Goal: Information Seeking & Learning: Learn about a topic

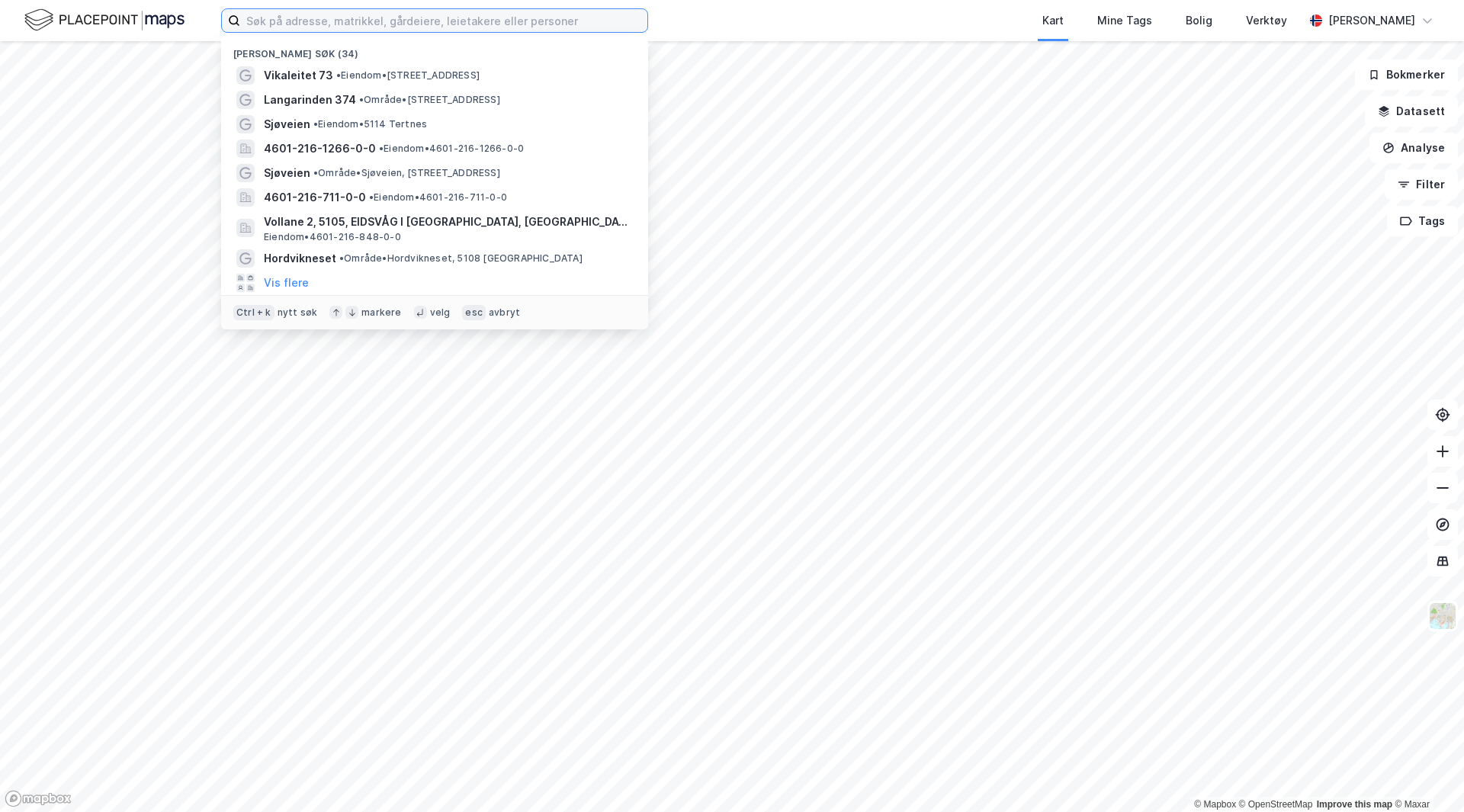
click at [551, 22] on input at bounding box center [444, 20] width 407 height 23
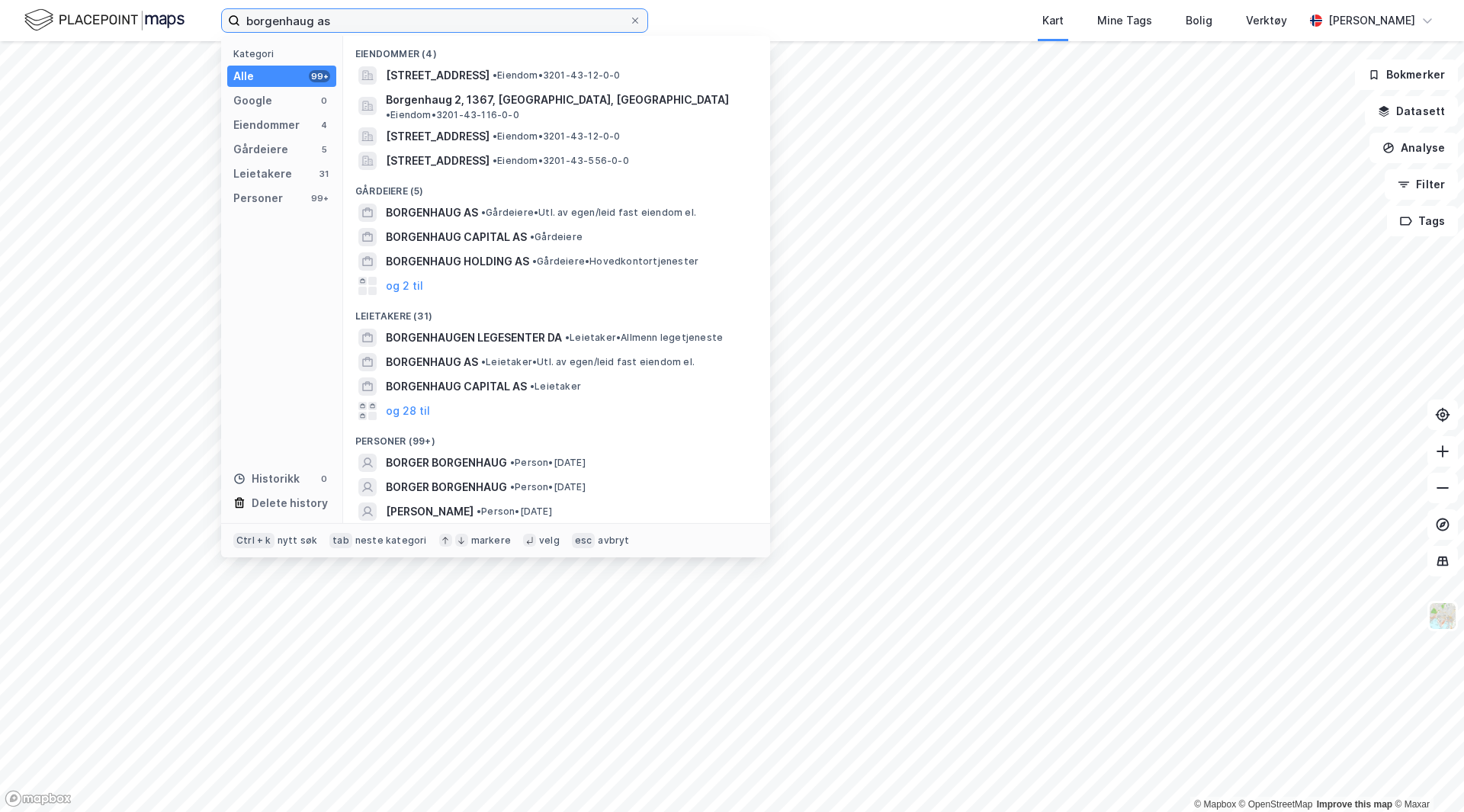
type input "borgenhaug as"
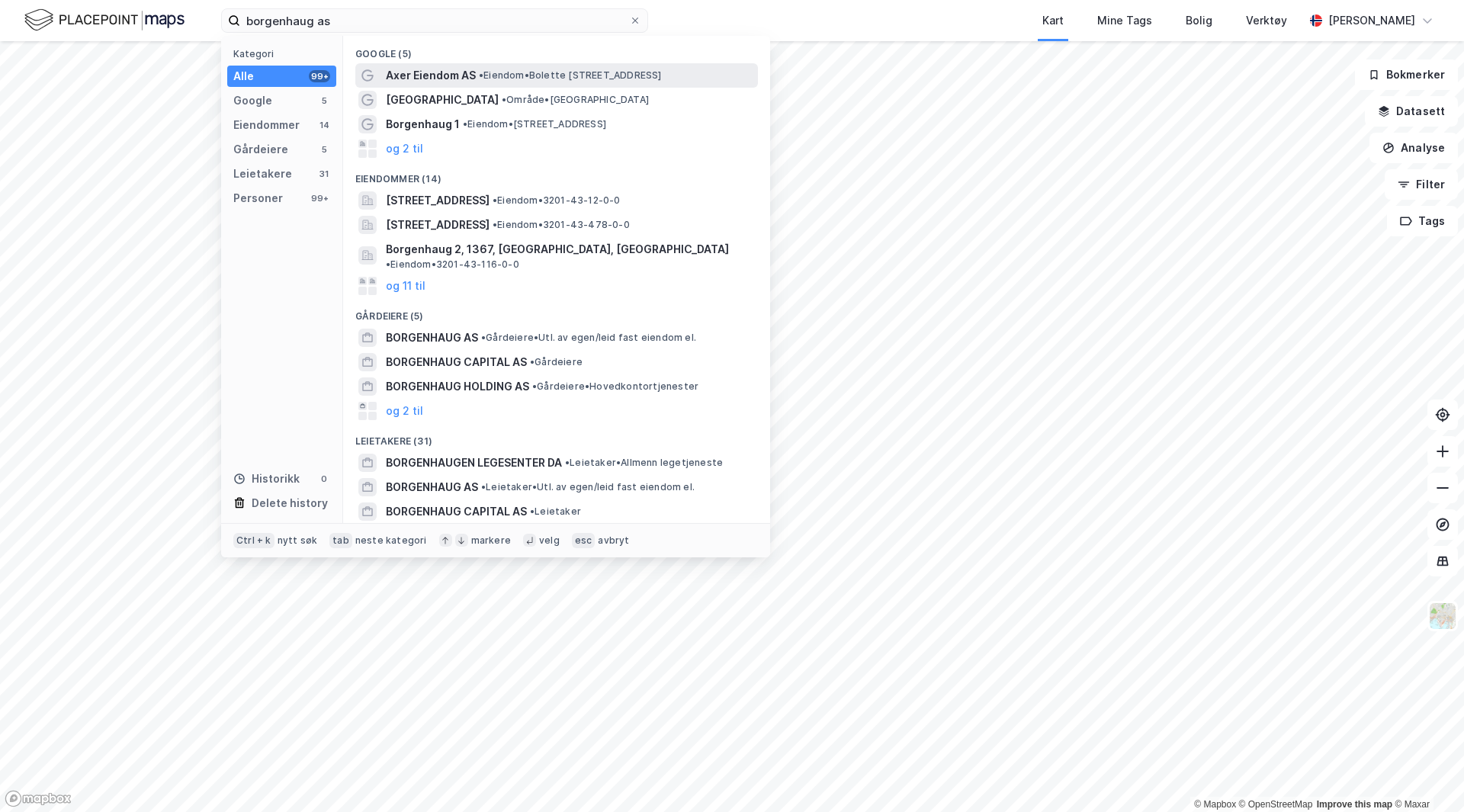
click at [435, 77] on span "Axer Eiendom AS" at bounding box center [430, 76] width 90 height 19
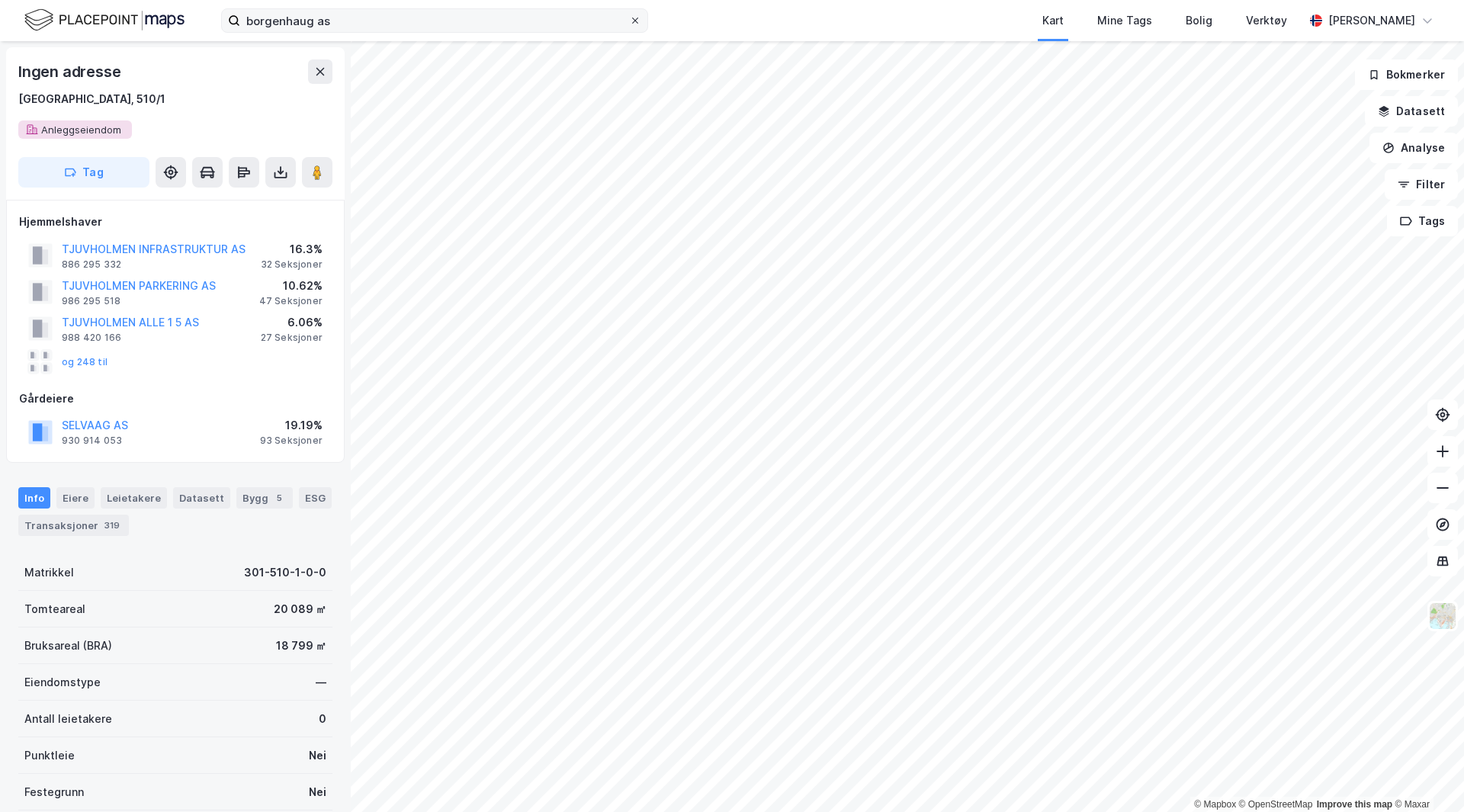
click at [631, 20] on icon at bounding box center [635, 20] width 9 height 9
click at [629, 20] on input "borgenhaug as" at bounding box center [434, 20] width 389 height 23
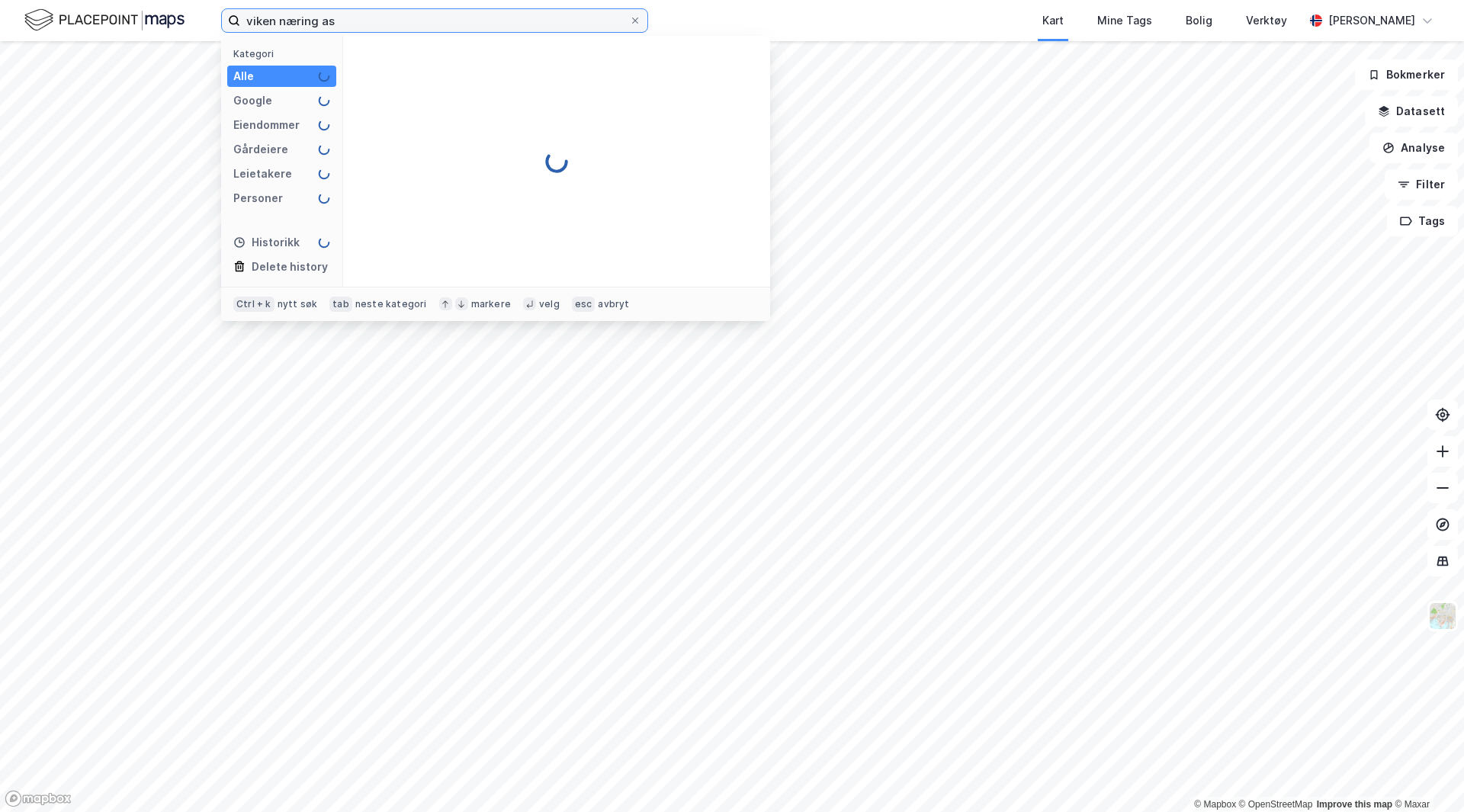
type input "viken næring as"
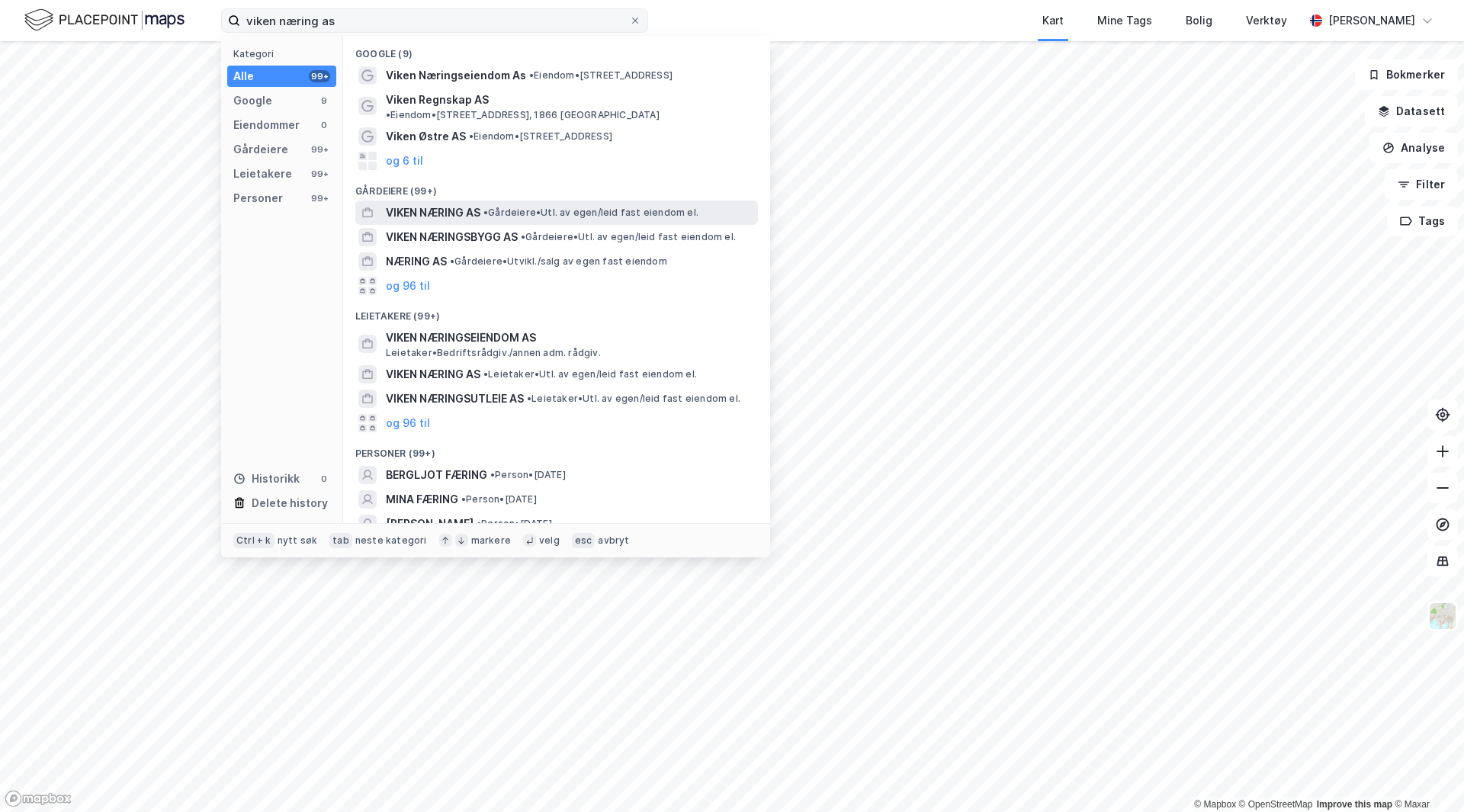
click at [503, 206] on div "VIKEN NÆRING AS • Gårdeiere • Utl. av egen/leid fast eiendom el." at bounding box center [570, 213] width 369 height 19
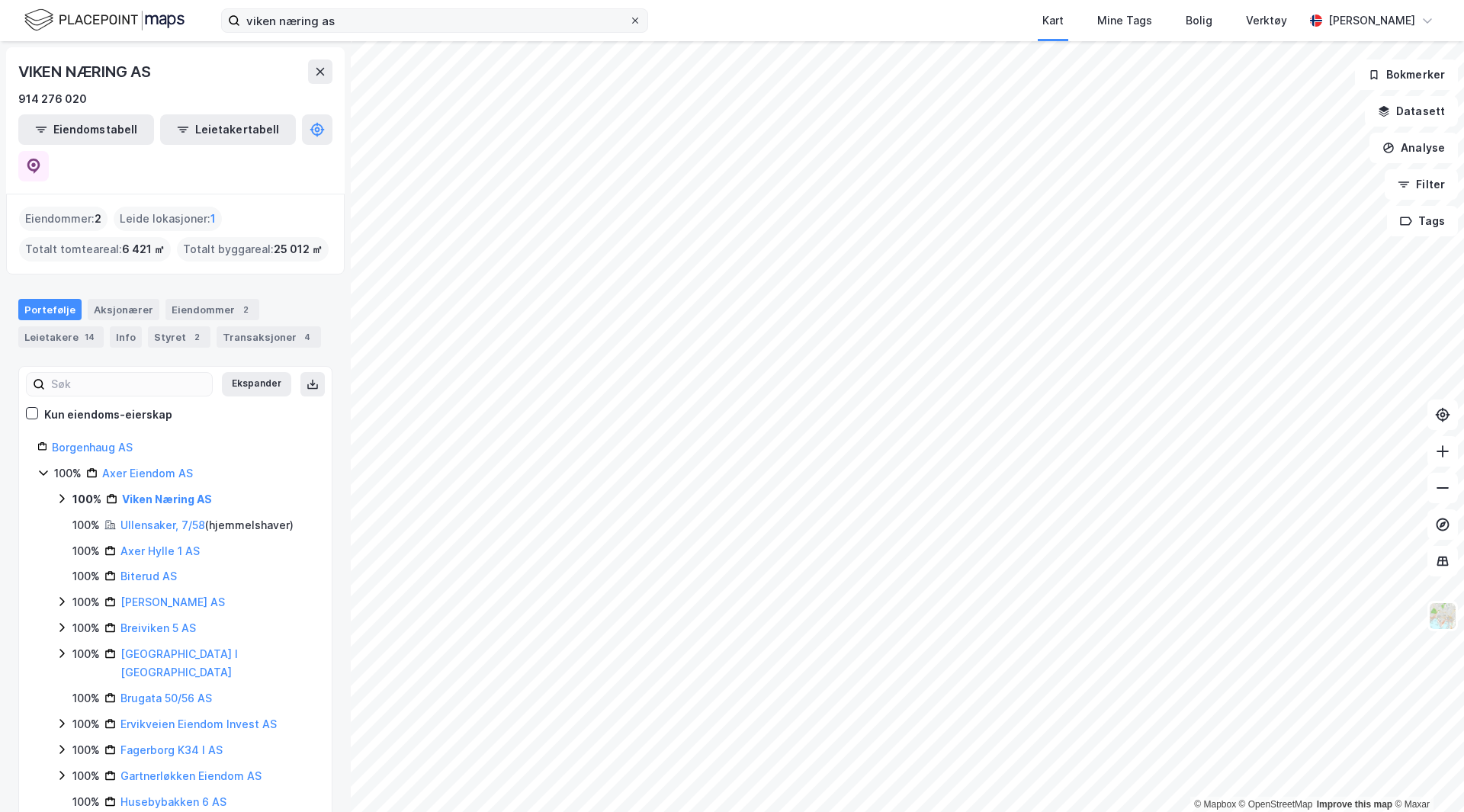
click at [636, 20] on icon at bounding box center [635, 20] width 6 height 6
click at [629, 20] on input "viken næring as" at bounding box center [434, 20] width 389 height 23
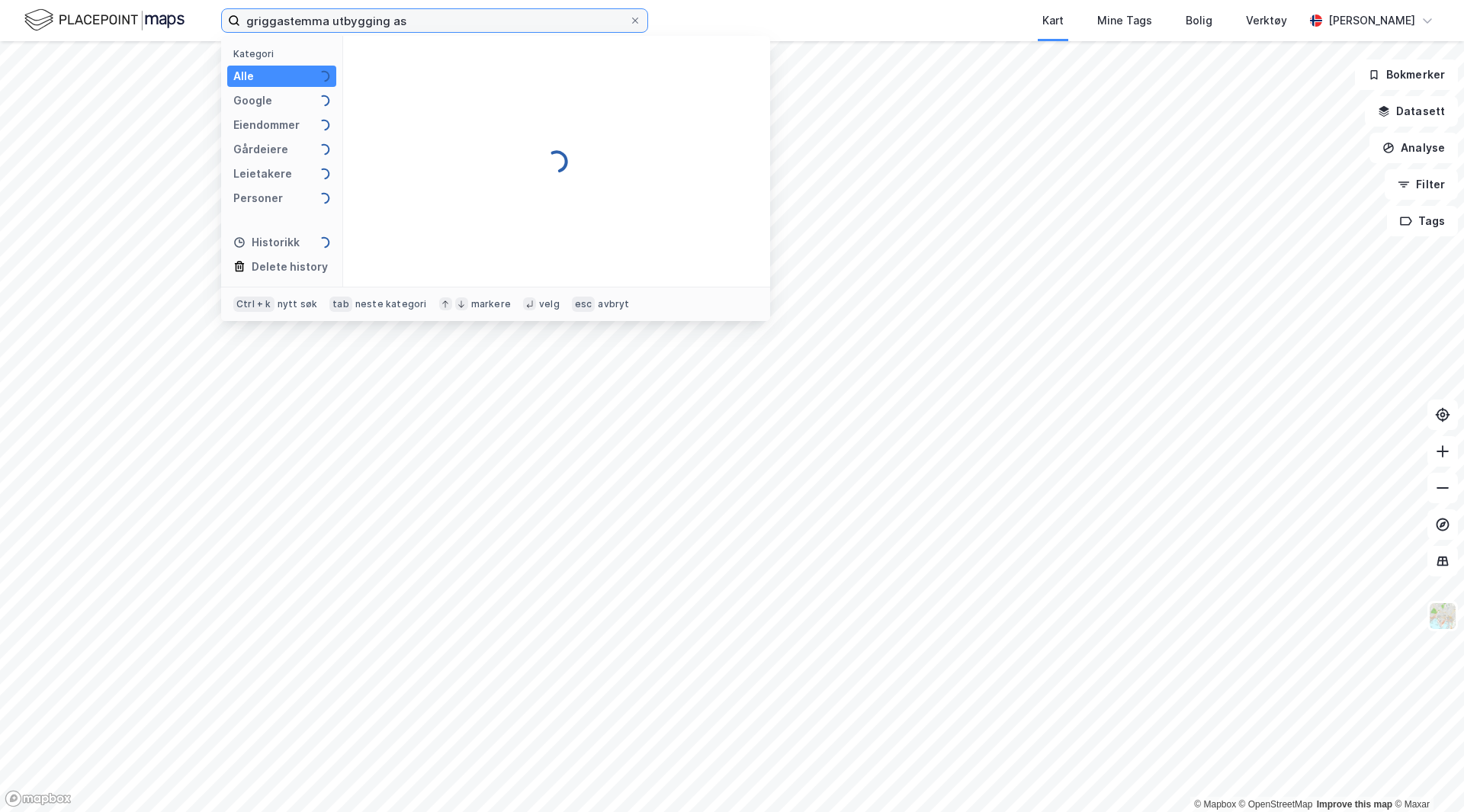
type input "griggastemma utbygging as"
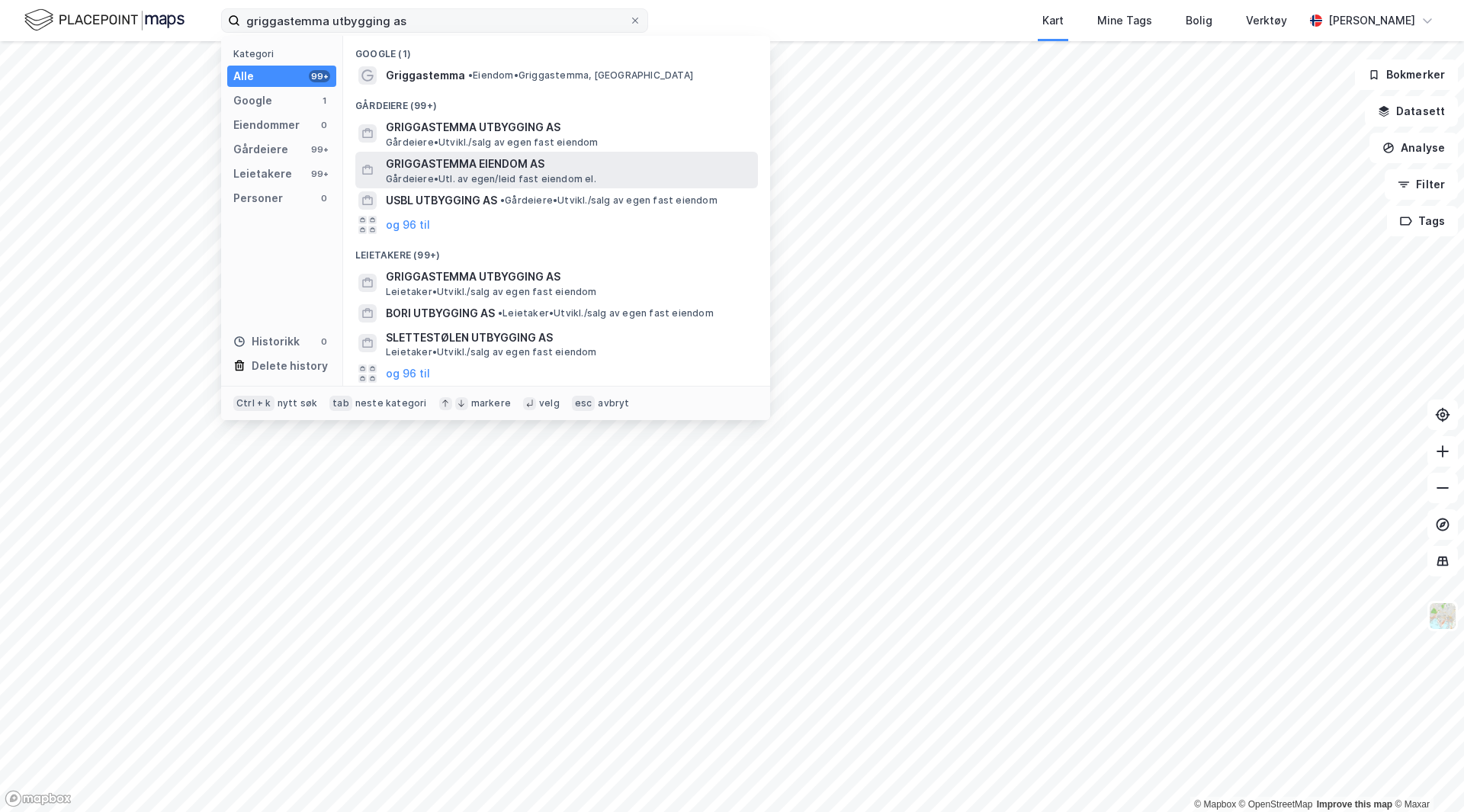
click at [452, 157] on span "GRIGGASTEMMA EIENDOM AS" at bounding box center [568, 164] width 366 height 19
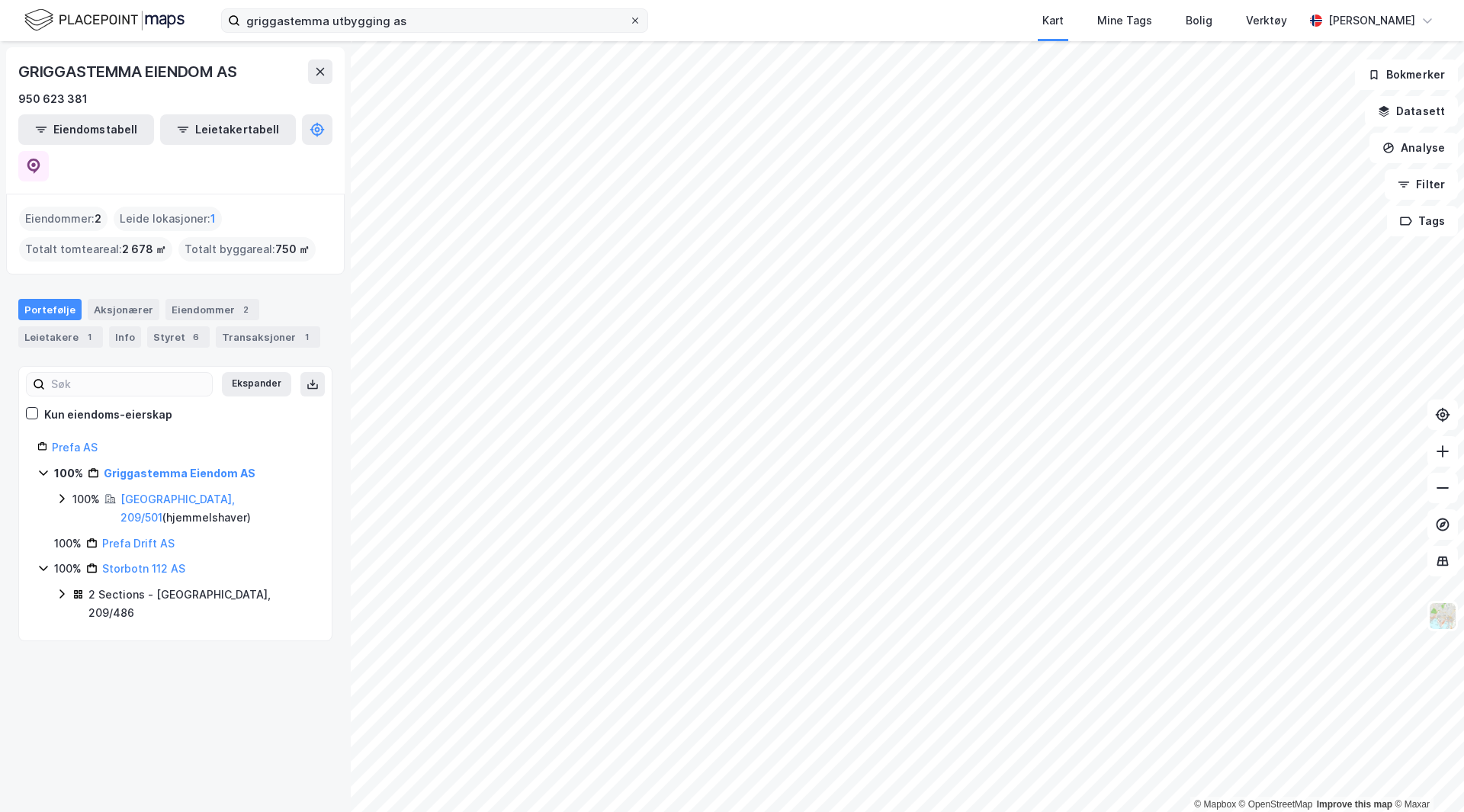
click at [636, 21] on icon at bounding box center [635, 20] width 6 height 6
click at [629, 21] on input "griggastemma utbygging as" at bounding box center [434, 20] width 389 height 23
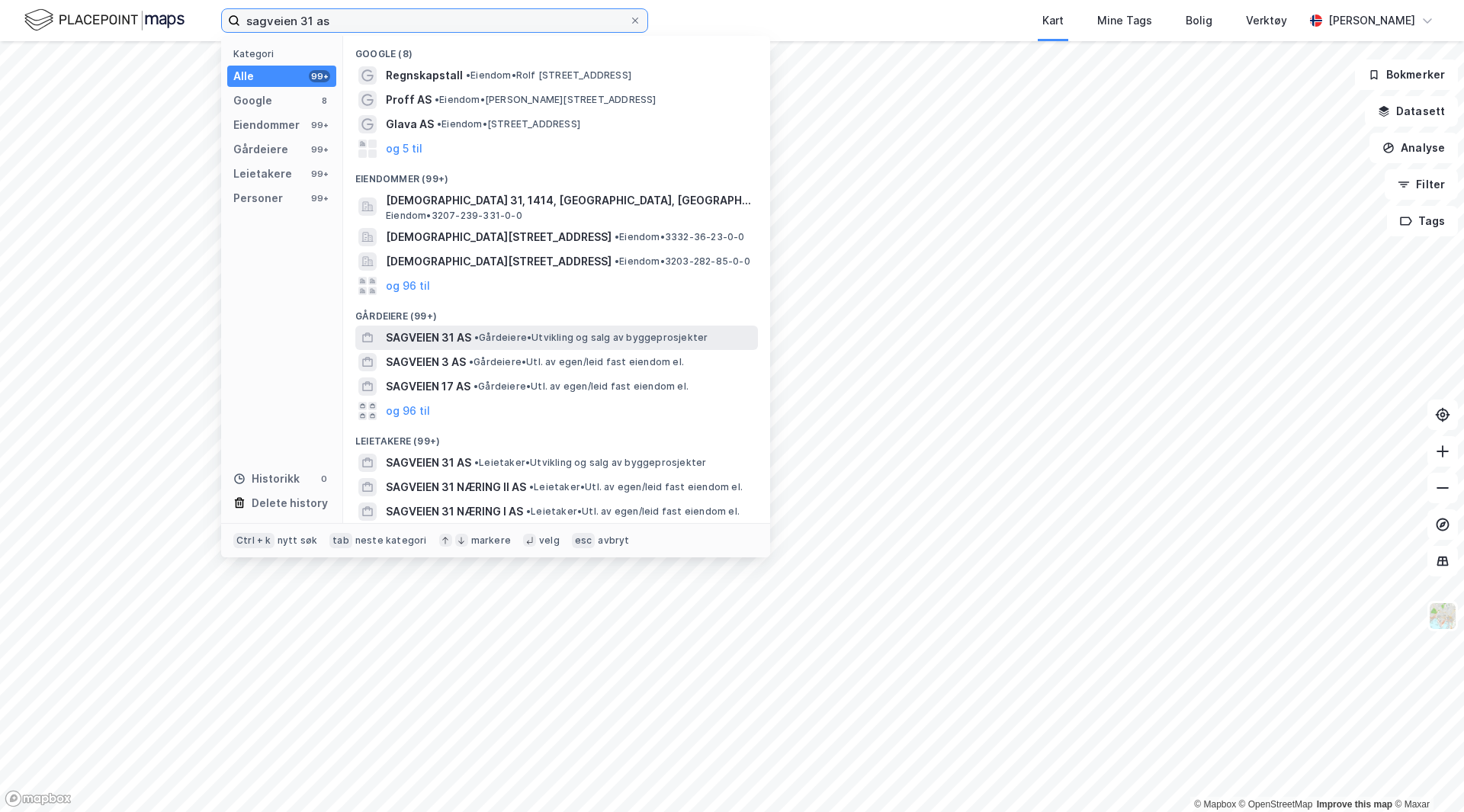
type input "sagveien 31 as"
click at [471, 336] on span "SAGVEIEN 31 AS" at bounding box center [429, 337] width 85 height 19
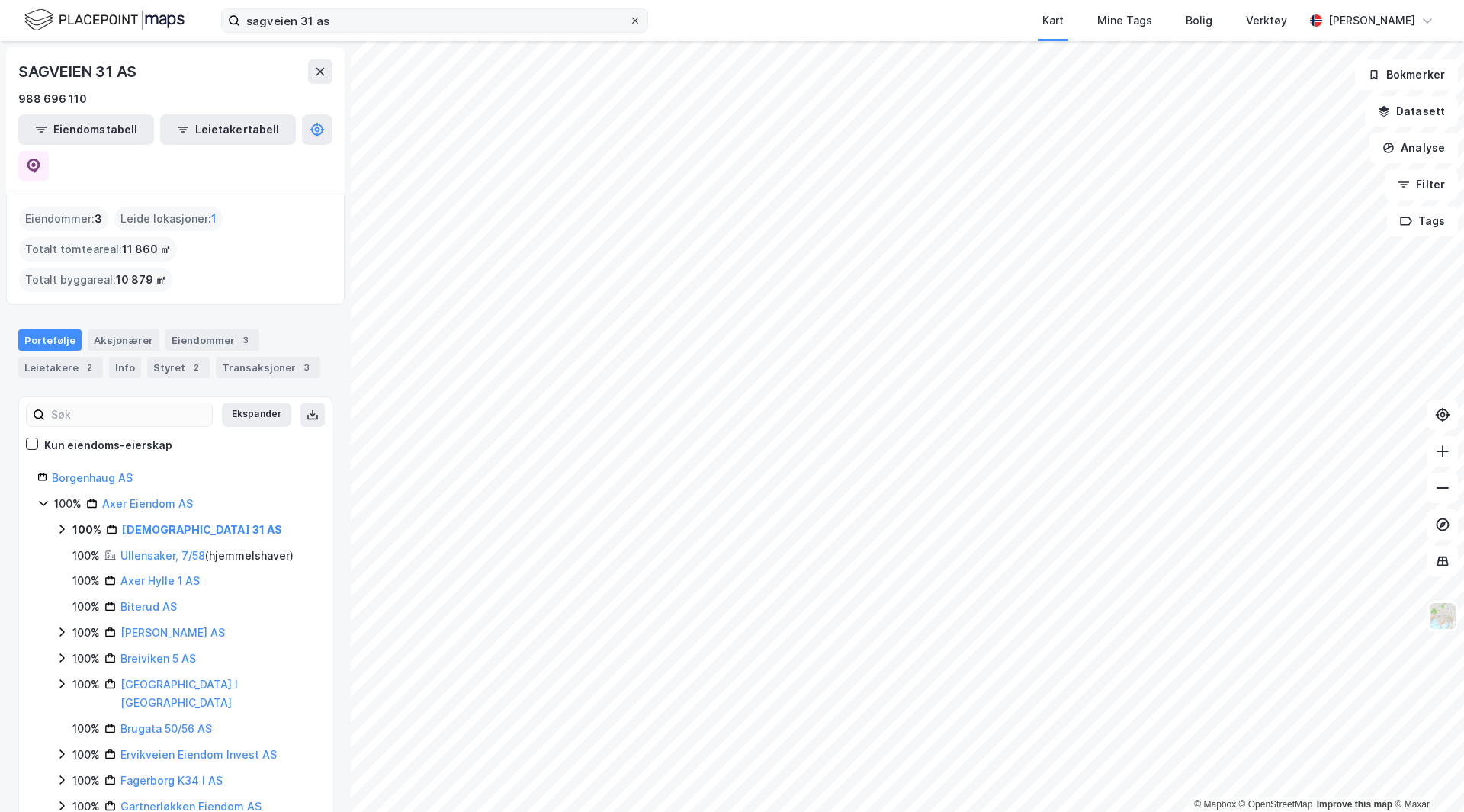
click at [639, 24] on icon at bounding box center [635, 20] width 9 height 9
click at [629, 24] on input "sagveien 31 as" at bounding box center [434, 20] width 389 height 23
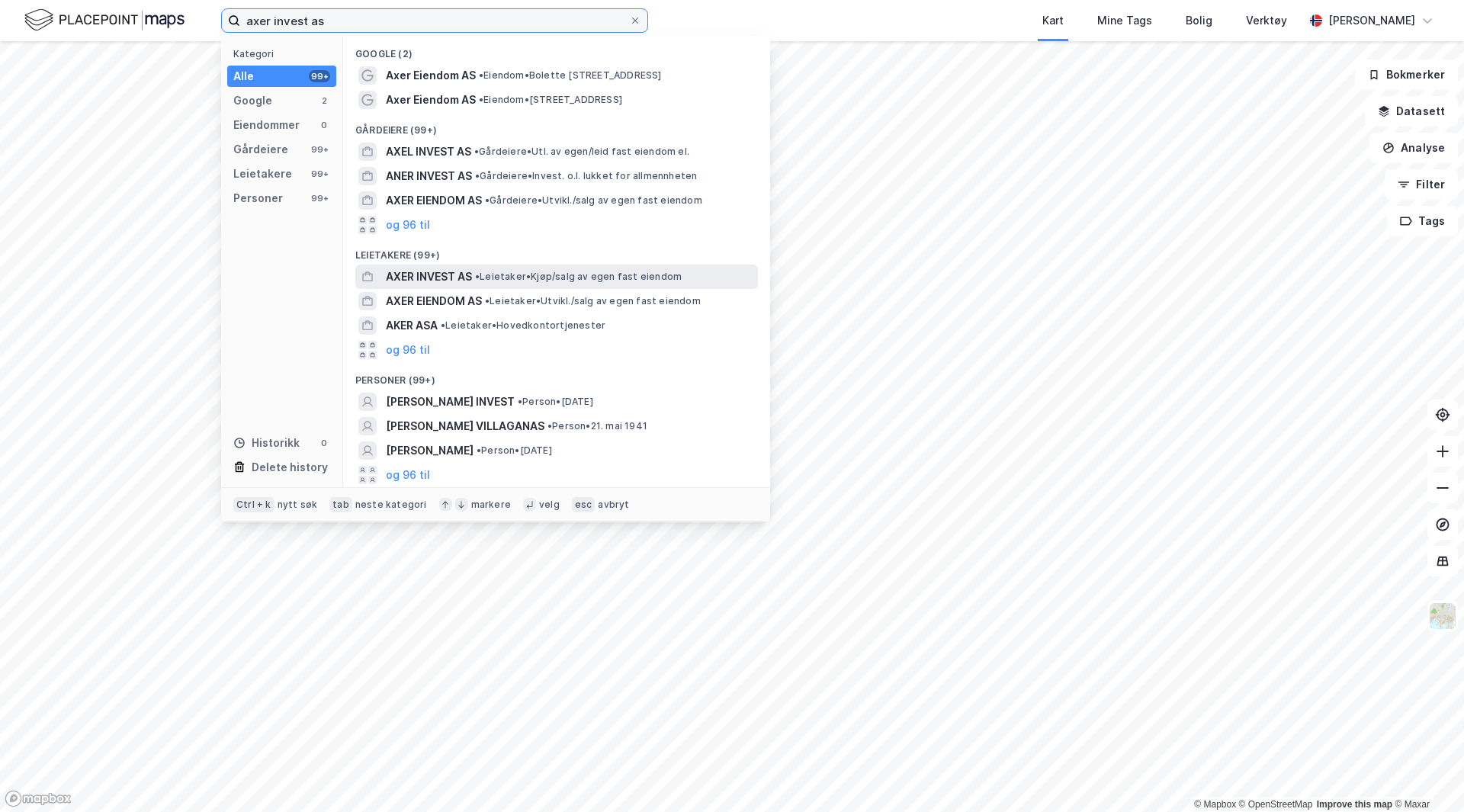
type input "axer invest as"
click at [514, 270] on span "• Leietaker • Kjøp/salg av egen fast eiendom" at bounding box center [578, 277] width 206 height 12
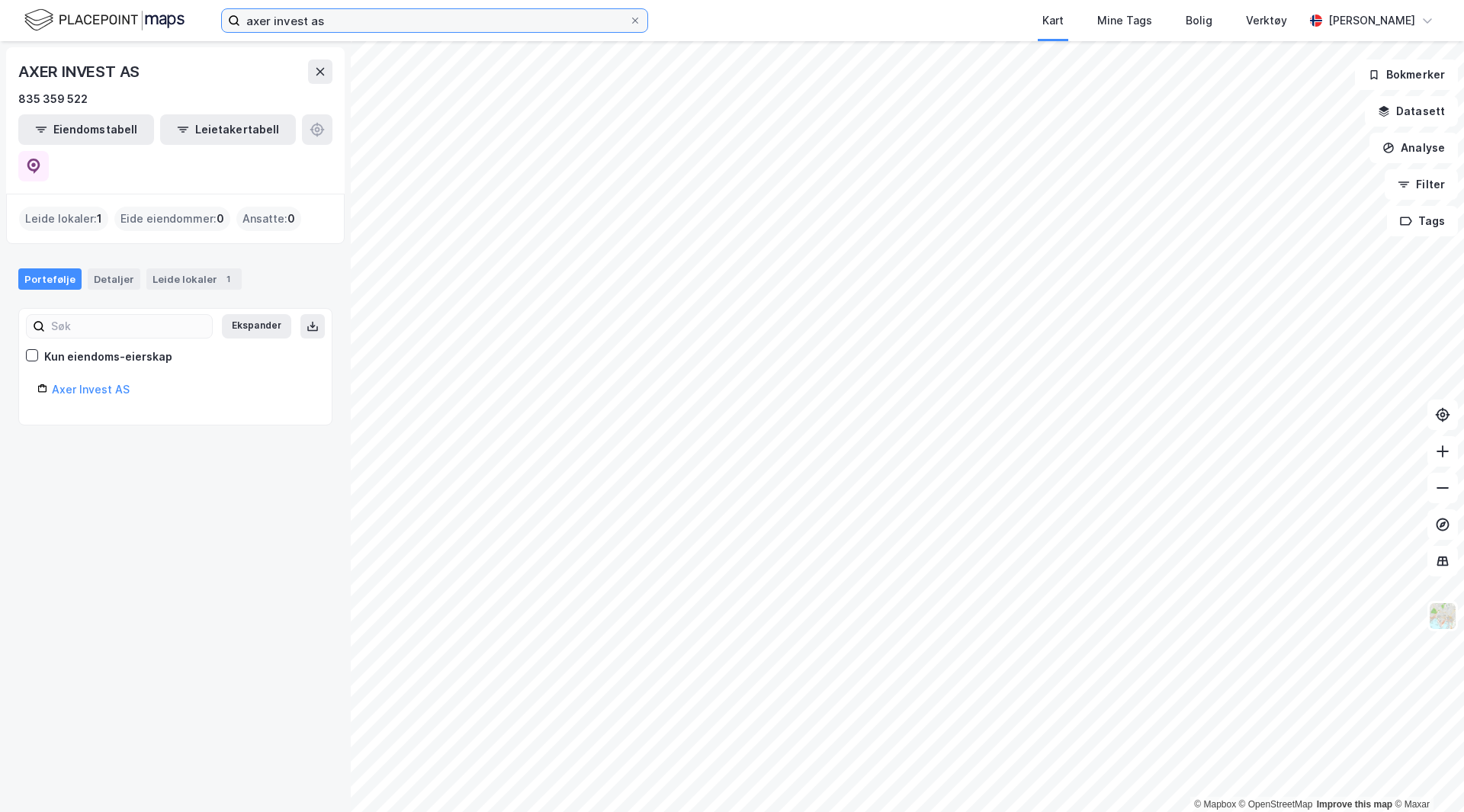
click at [363, 20] on input "axer invest as" at bounding box center [434, 20] width 389 height 23
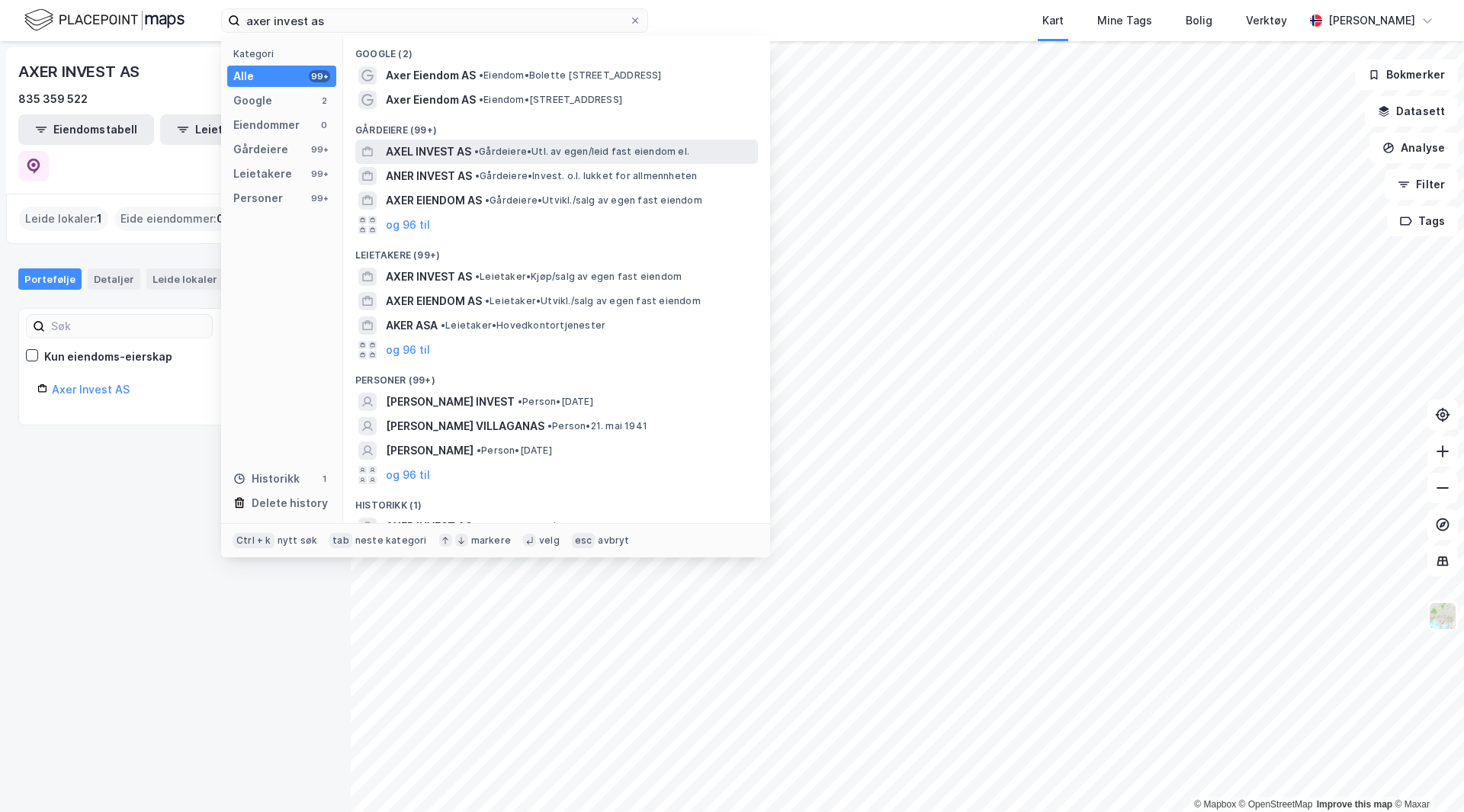
click at [457, 152] on span "AXEL INVEST AS" at bounding box center [429, 151] width 85 height 19
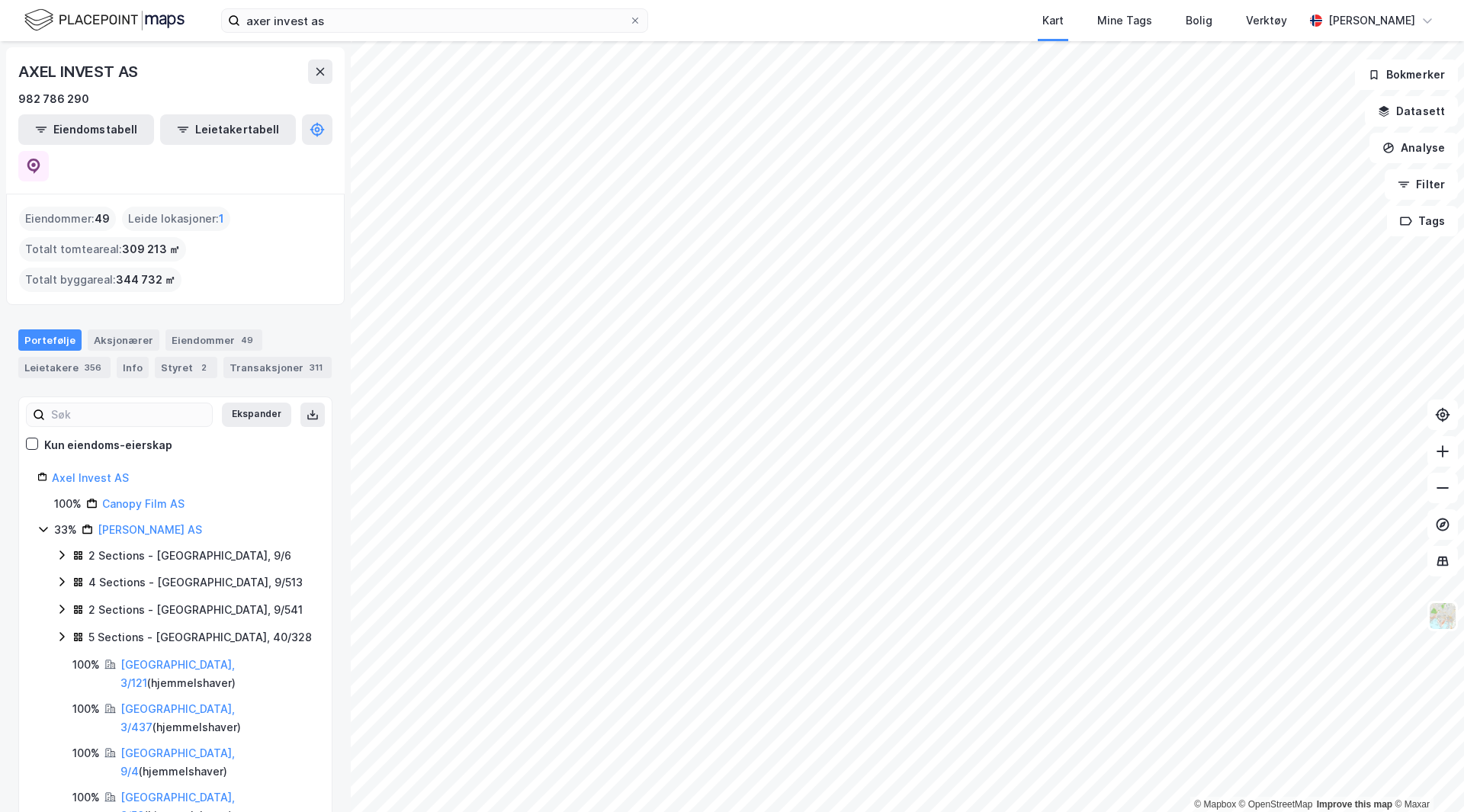
click at [0, 155] on html "axer invest as Kart Mine Tags Bolig Verktøy [PERSON_NAME] © Mapbox © OpenStreet…" at bounding box center [732, 406] width 1464 height 812
click at [635, 24] on icon at bounding box center [635, 20] width 9 height 9
click at [629, 24] on input "axer invest as" at bounding box center [434, 20] width 389 height 23
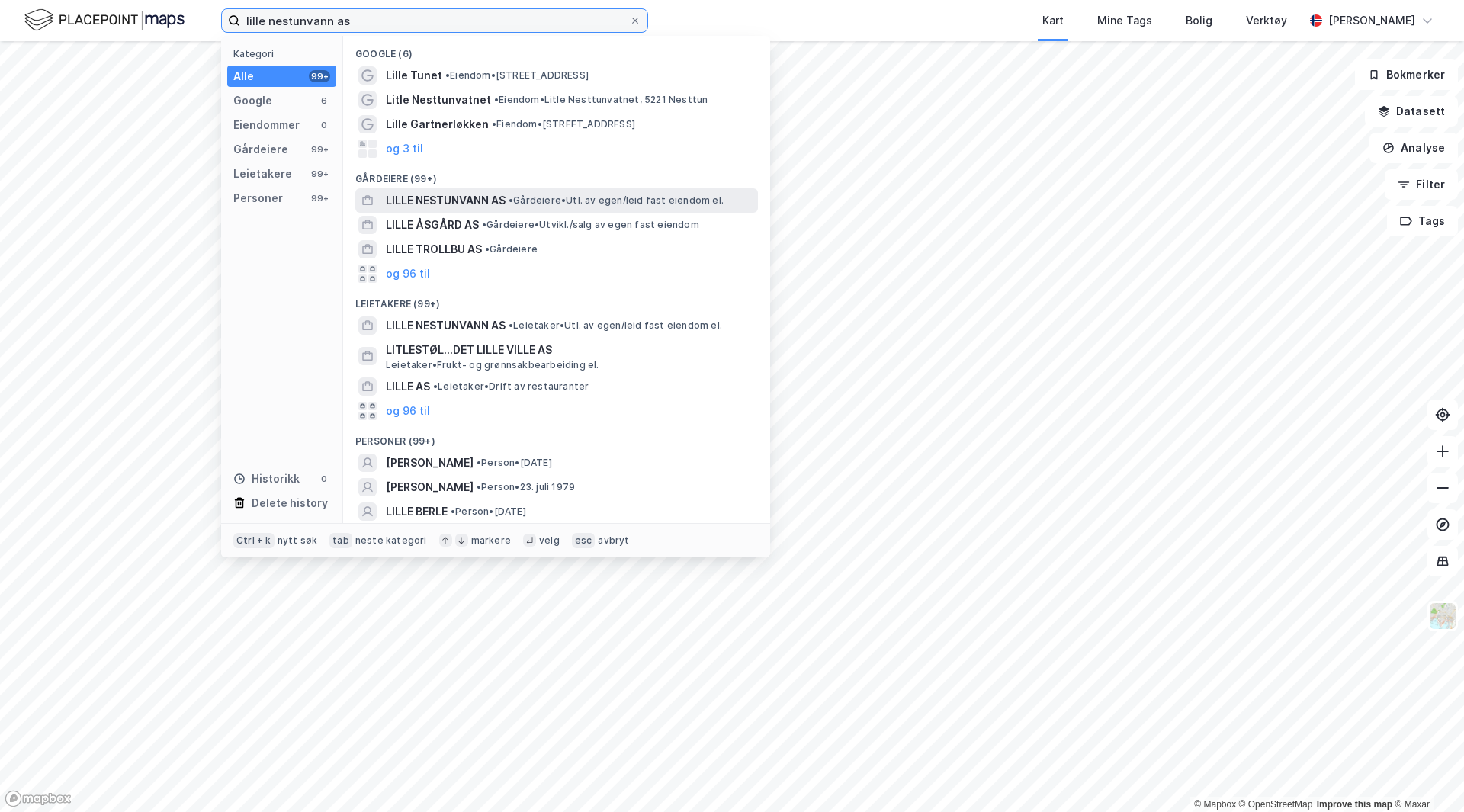
type input "lille nestunvann as"
click at [499, 203] on span "LILLE NESTUNVANN AS" at bounding box center [446, 200] width 120 height 19
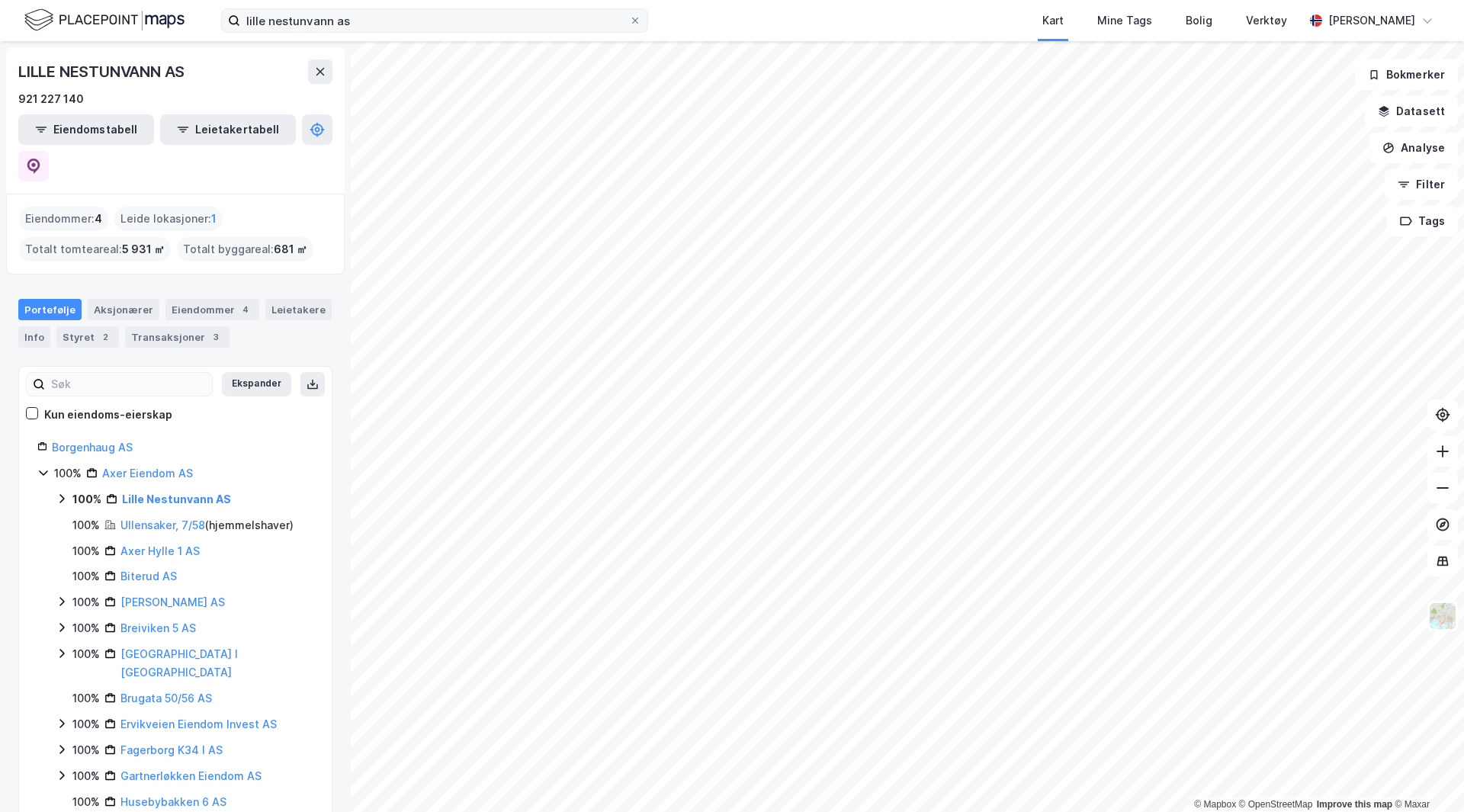
drag, startPoint x: 639, startPoint y: 20, endPoint x: 623, endPoint y: 23, distance: 16.3
click at [639, 20] on icon at bounding box center [635, 20] width 9 height 9
click at [629, 20] on input "lille nestunvann as" at bounding box center [434, 20] width 389 height 23
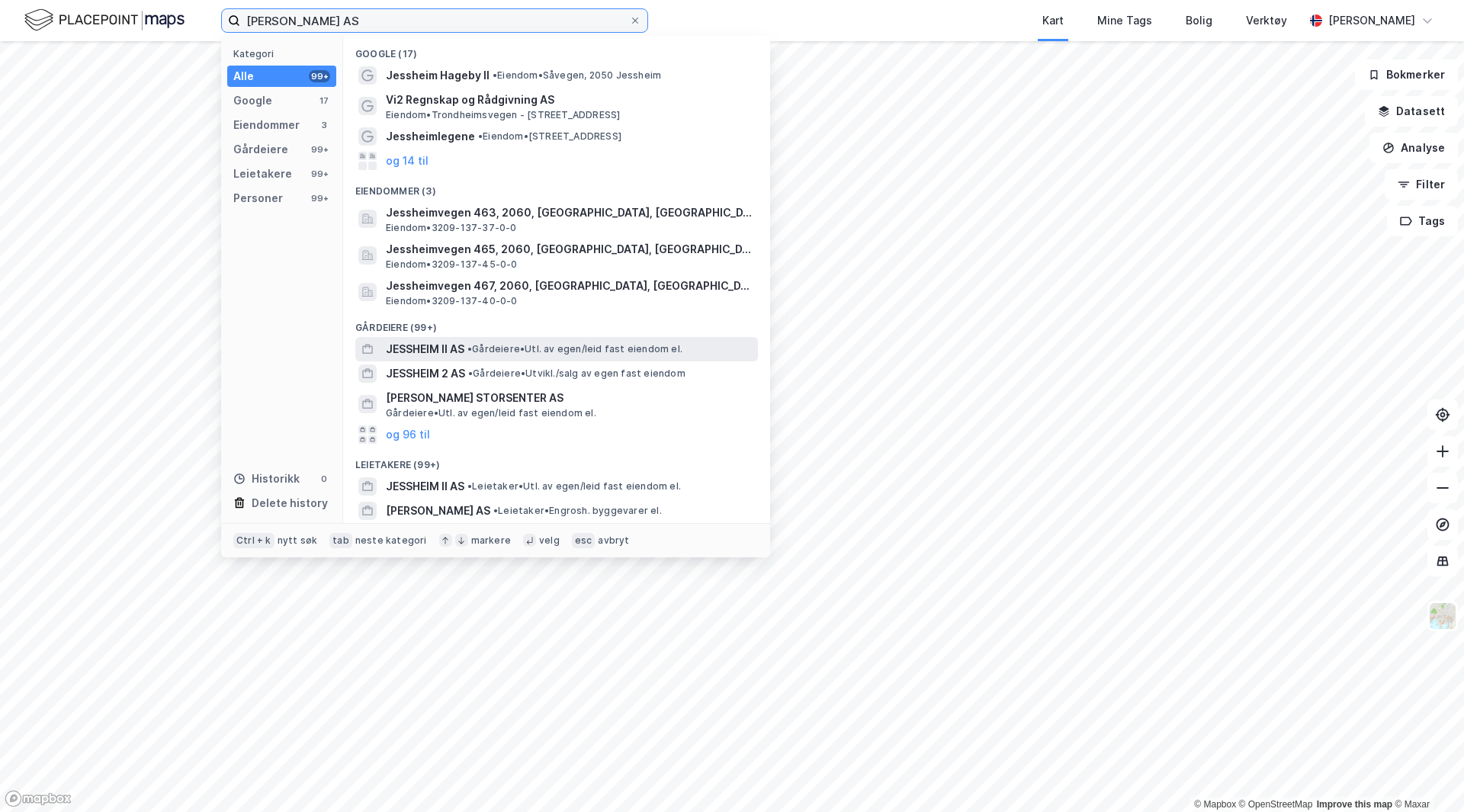
type input "[PERSON_NAME] AS"
click at [439, 350] on span "JESSHEIM II AS" at bounding box center [425, 349] width 78 height 19
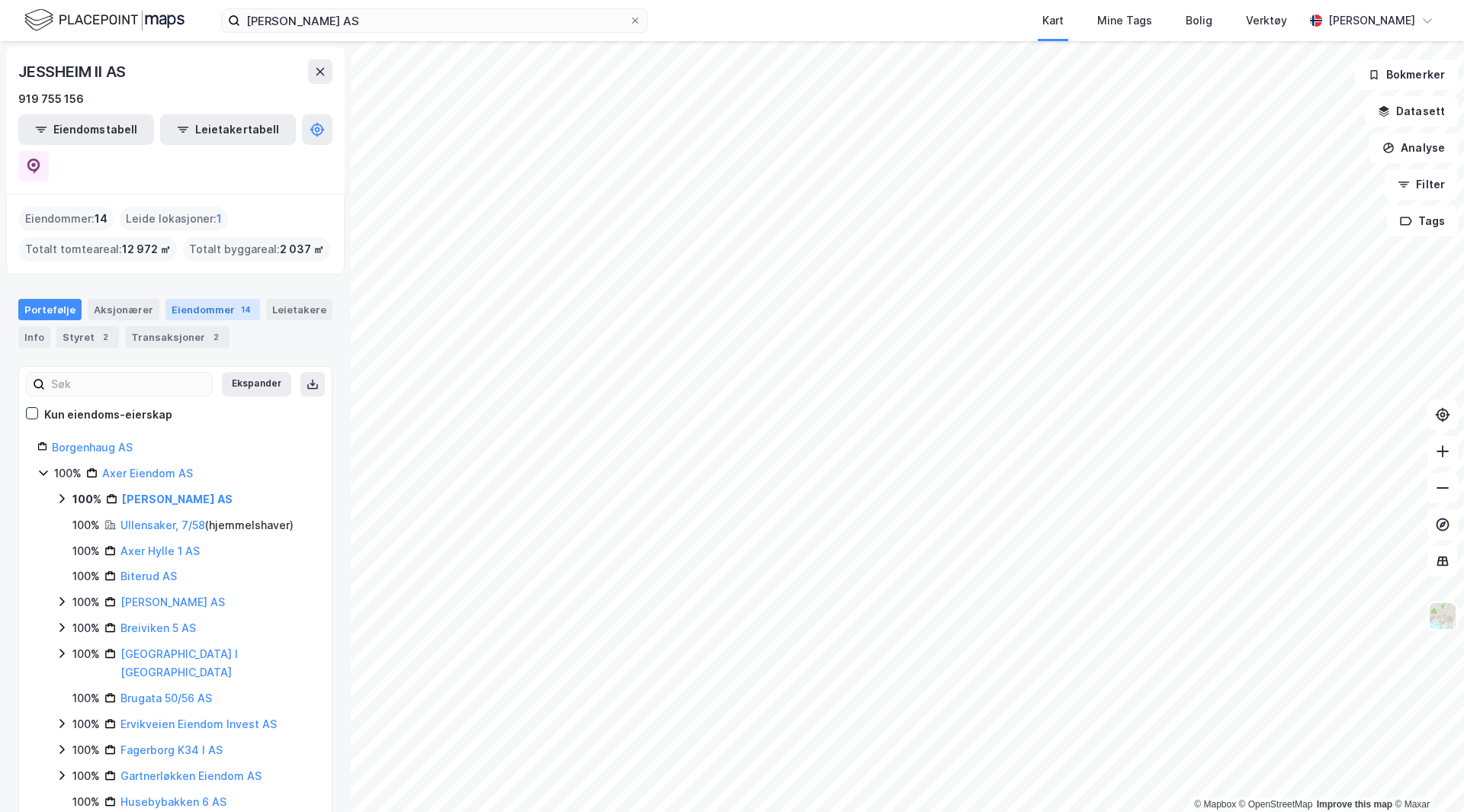
click at [213, 299] on div "Eiendommer 14" at bounding box center [213, 310] width 94 height 21
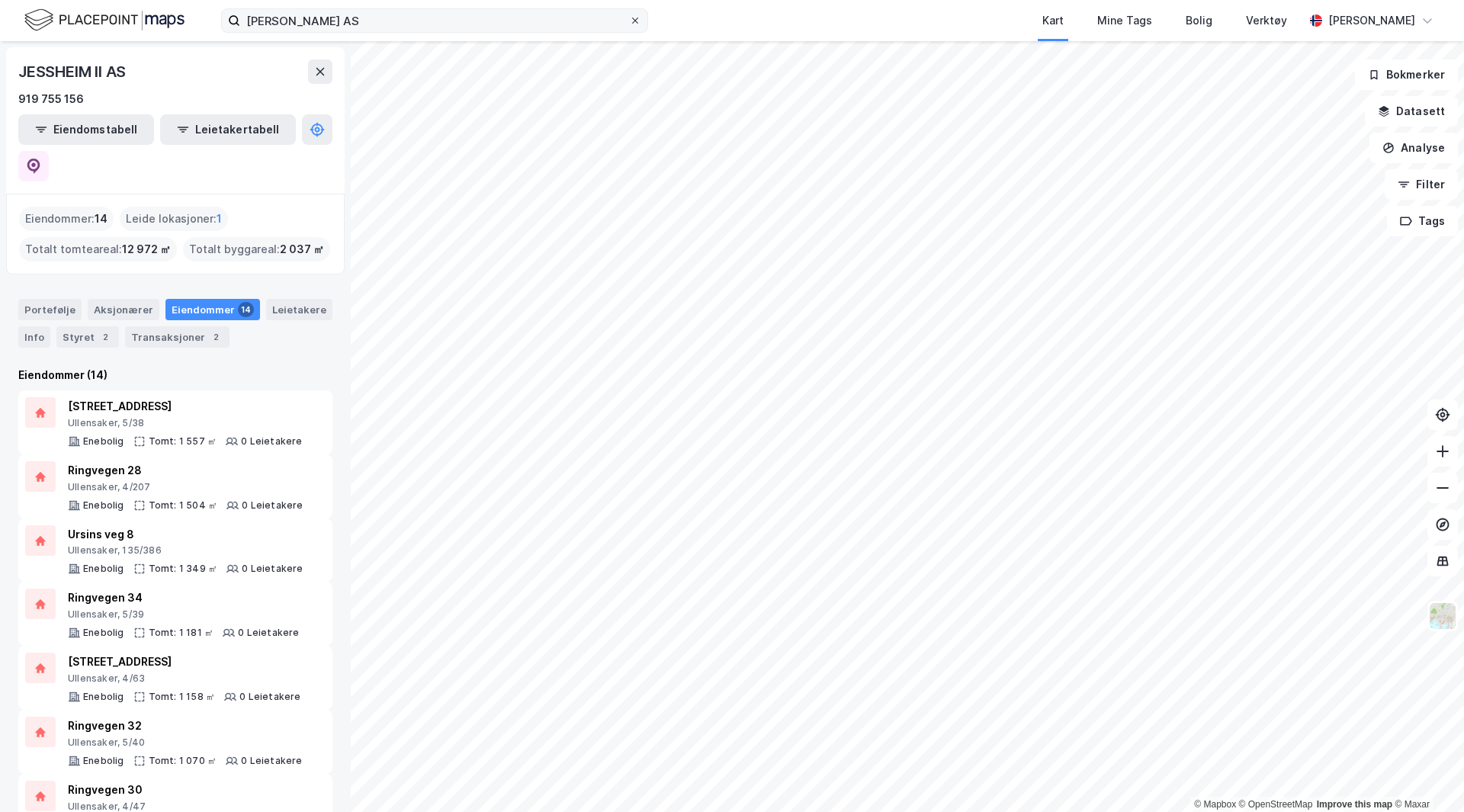
click at [636, 23] on icon at bounding box center [635, 20] width 9 height 9
click at [629, 23] on input "[PERSON_NAME] AS" at bounding box center [434, 20] width 389 height 23
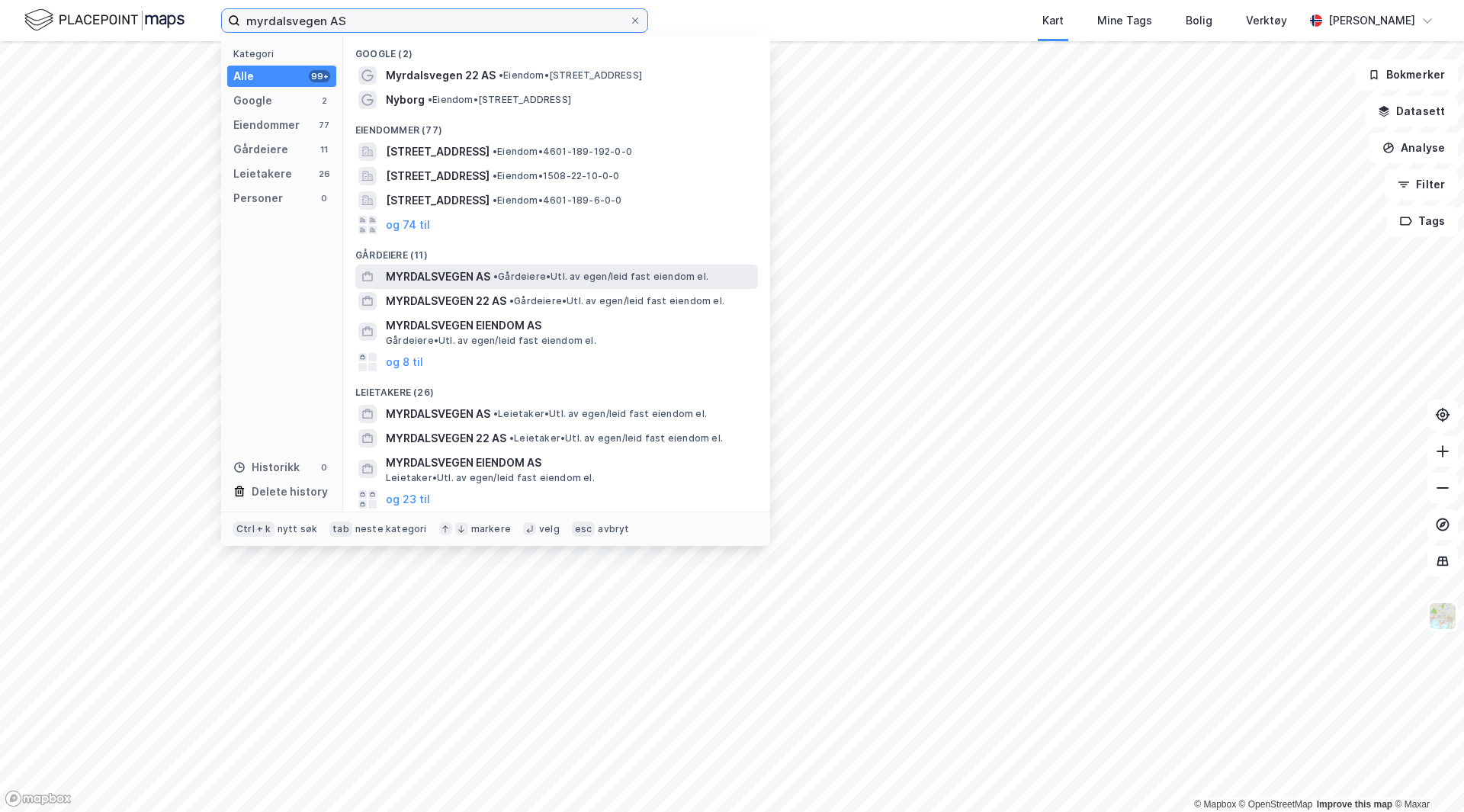
type input "myrdalsvegen AS"
click at [424, 278] on span "MYRDALSVEGEN AS" at bounding box center [438, 277] width 104 height 19
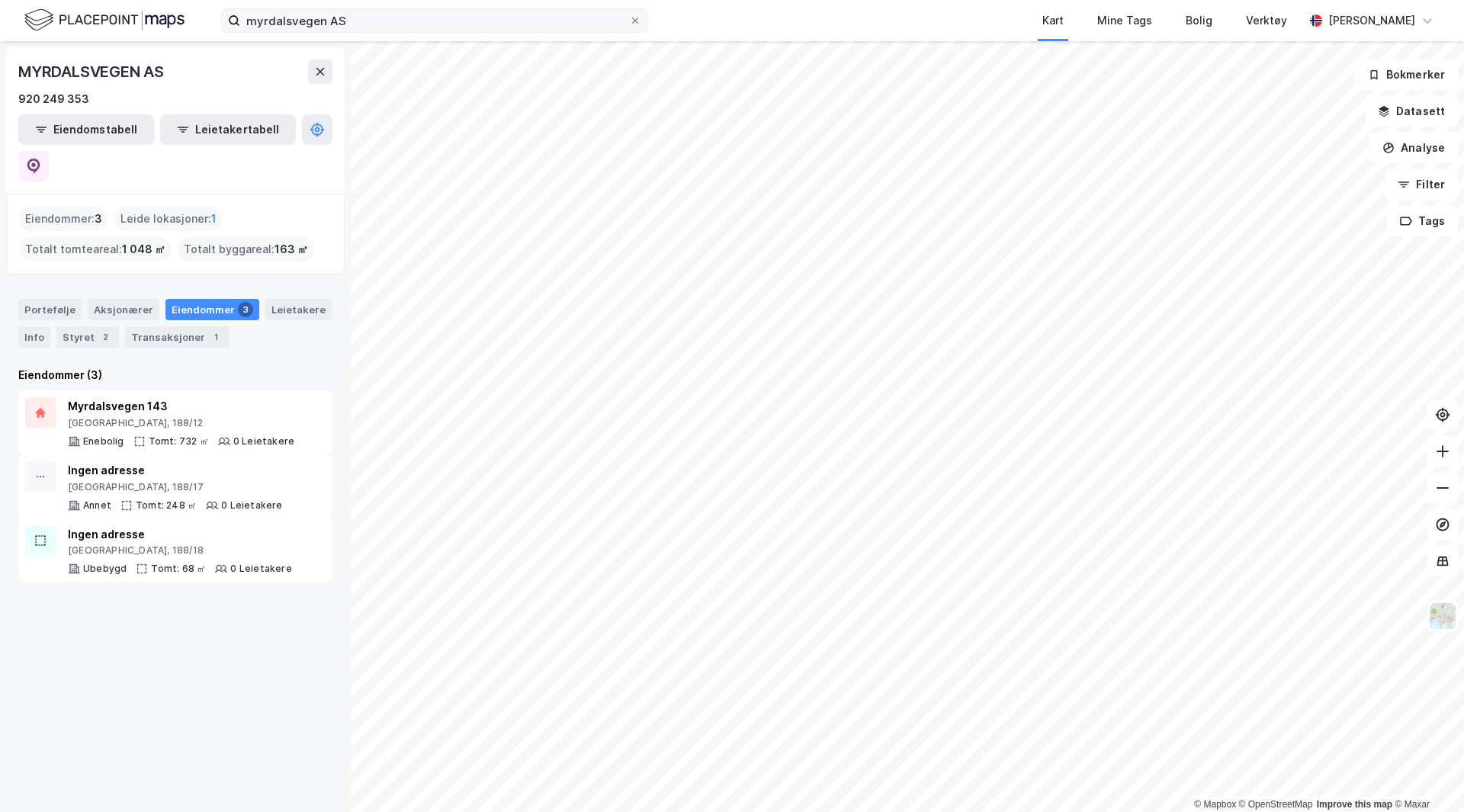
drag, startPoint x: 634, startPoint y: 20, endPoint x: 614, endPoint y: 25, distance: 20.6
click at [634, 20] on icon at bounding box center [635, 20] width 9 height 9
click at [629, 20] on input "myrdalsvegen AS" at bounding box center [434, 20] width 389 height 23
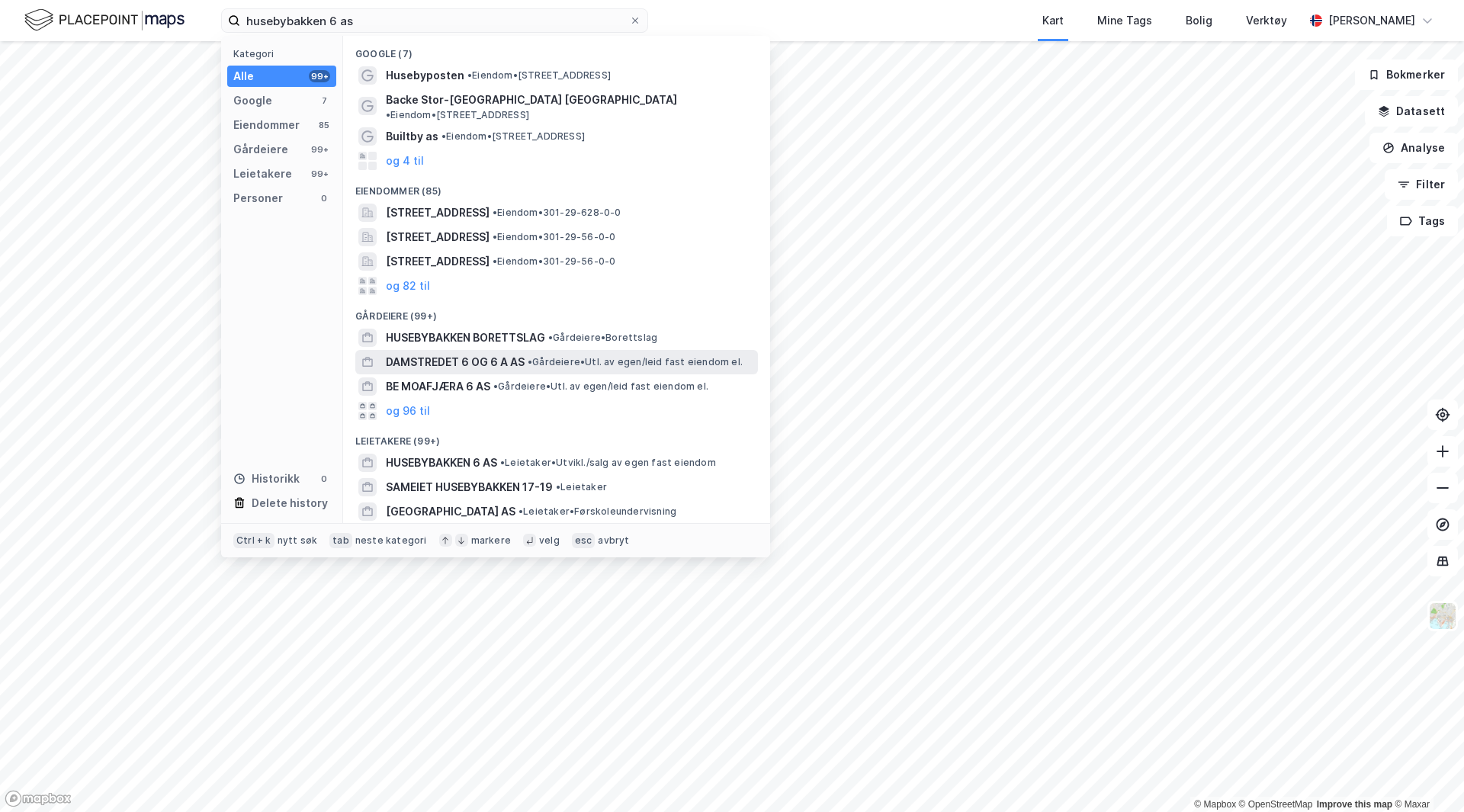
click at [462, 353] on span "DAMSTREDET 6 OG 6 A AS" at bounding box center [455, 362] width 139 height 19
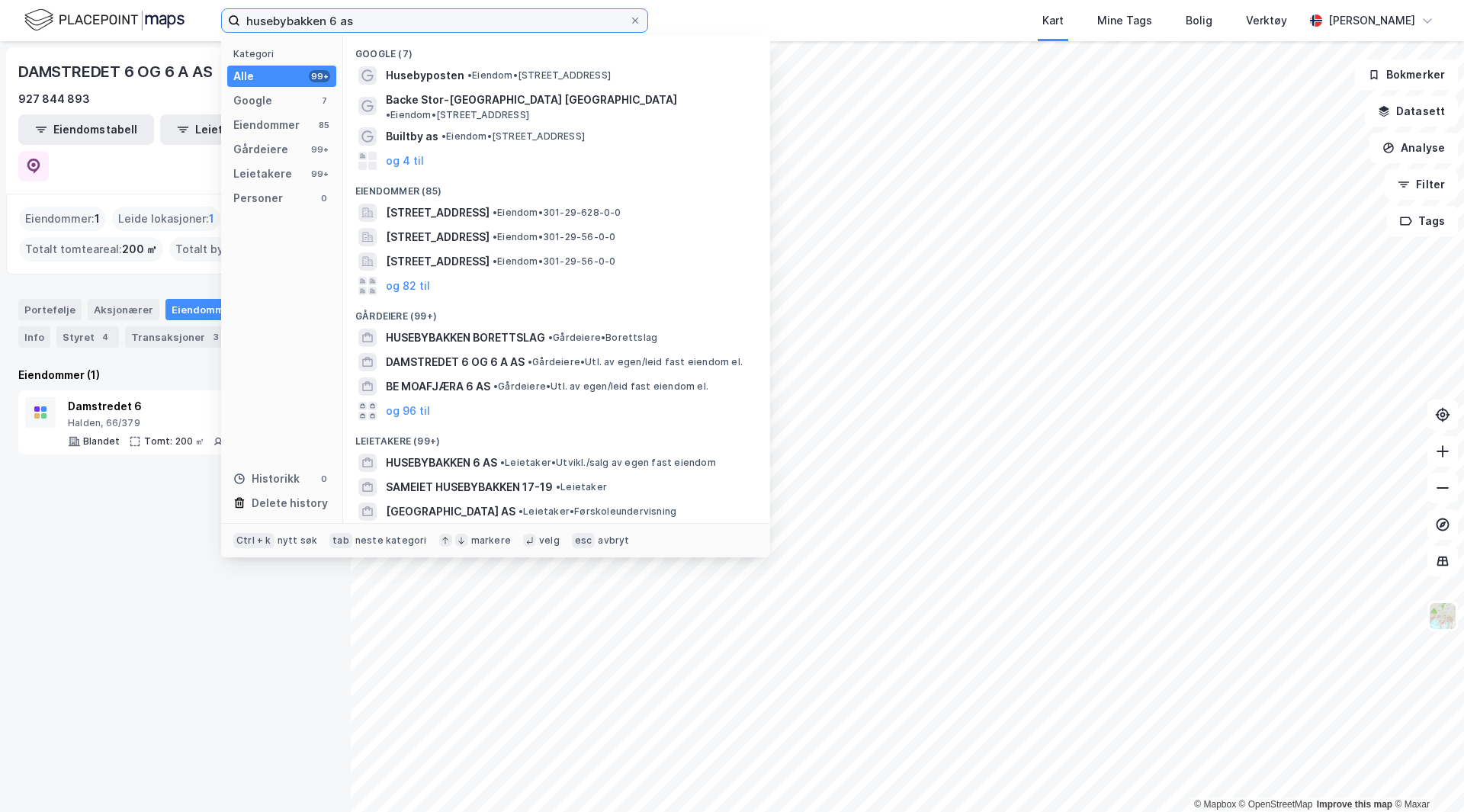
click at [455, 20] on input "husebybakken 6 as" at bounding box center [434, 20] width 389 height 23
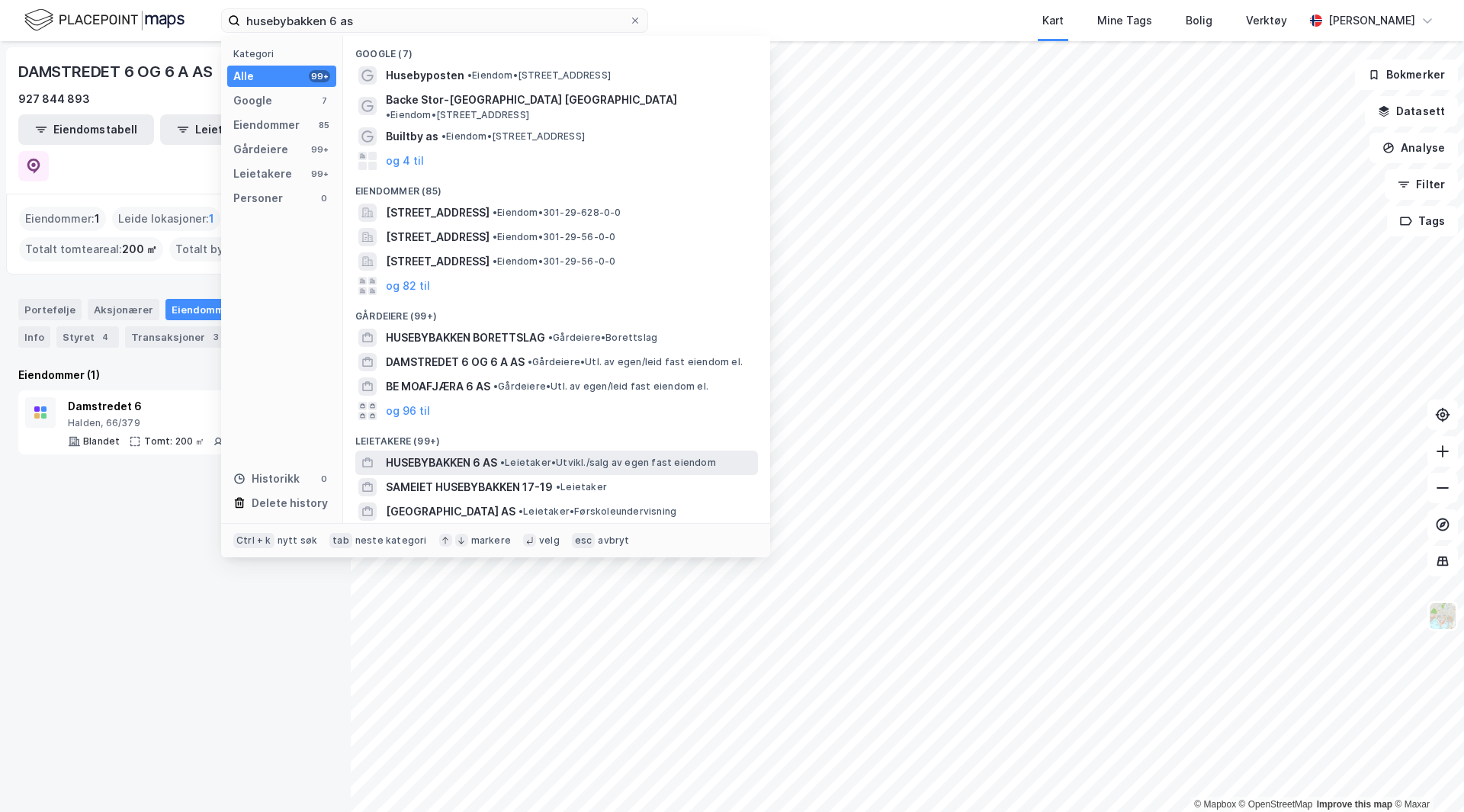
click at [501, 454] on div "HUSEBYBAKKEN 6 AS • Leietaker • [GEOGRAPHIC_DATA]/salg av egen fast eiendom" at bounding box center [570, 462] width 369 height 19
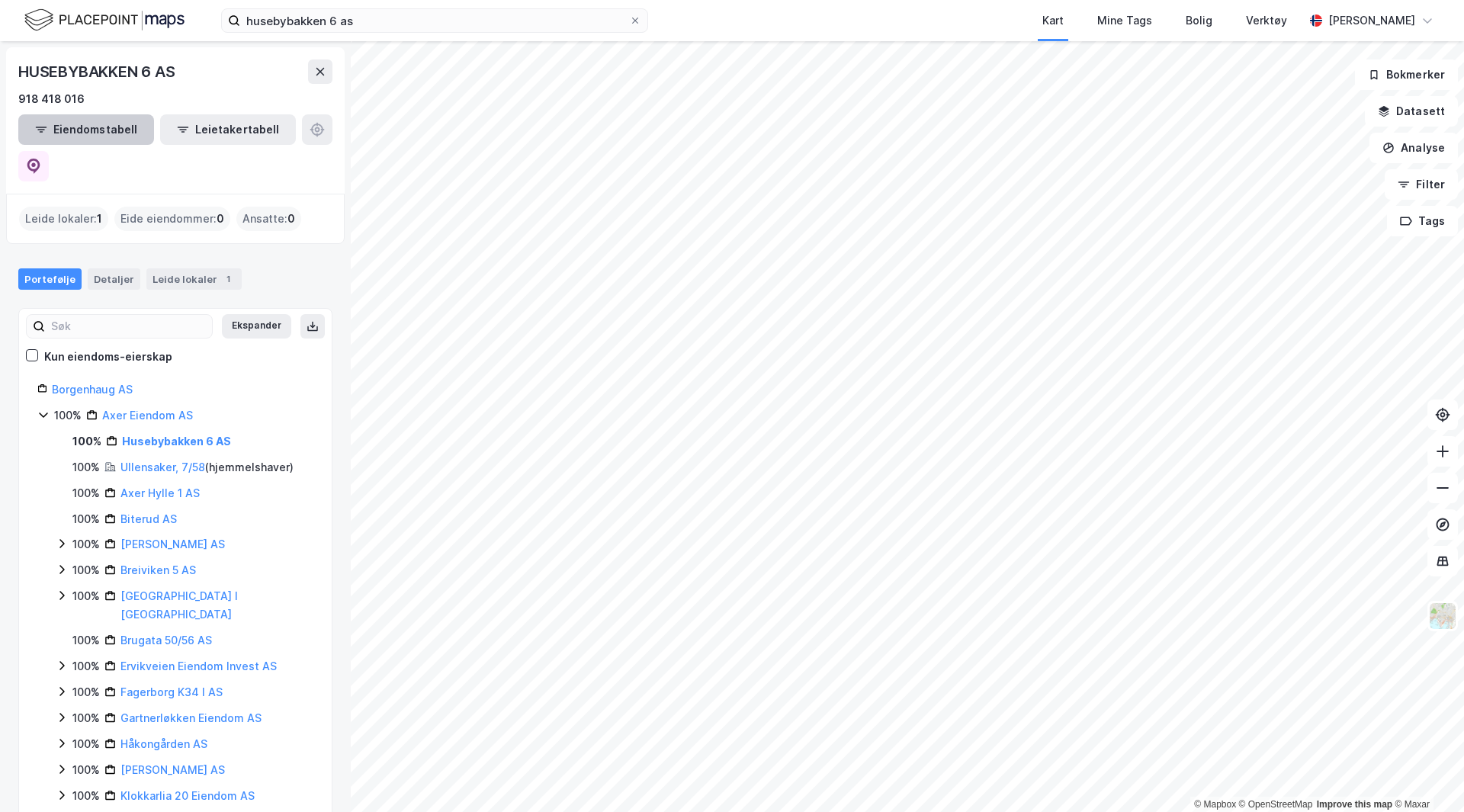
click at [78, 123] on button "Eiendomstabell" at bounding box center [86, 130] width 136 height 30
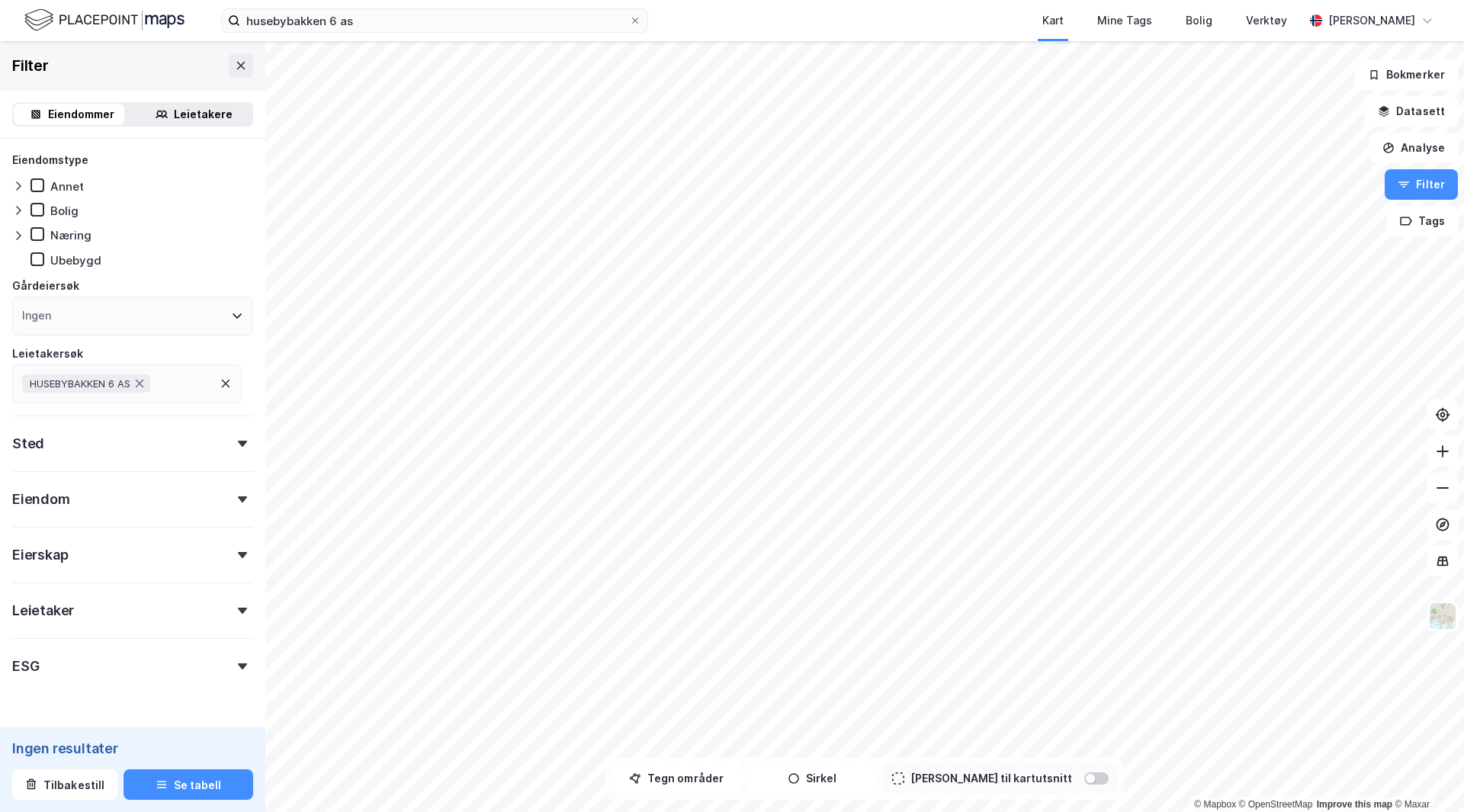
click at [232, 496] on div at bounding box center [243, 499] width 21 height 6
click at [237, 496] on icon at bounding box center [242, 499] width 9 height 6
click at [237, 68] on icon at bounding box center [241, 65] width 8 height 8
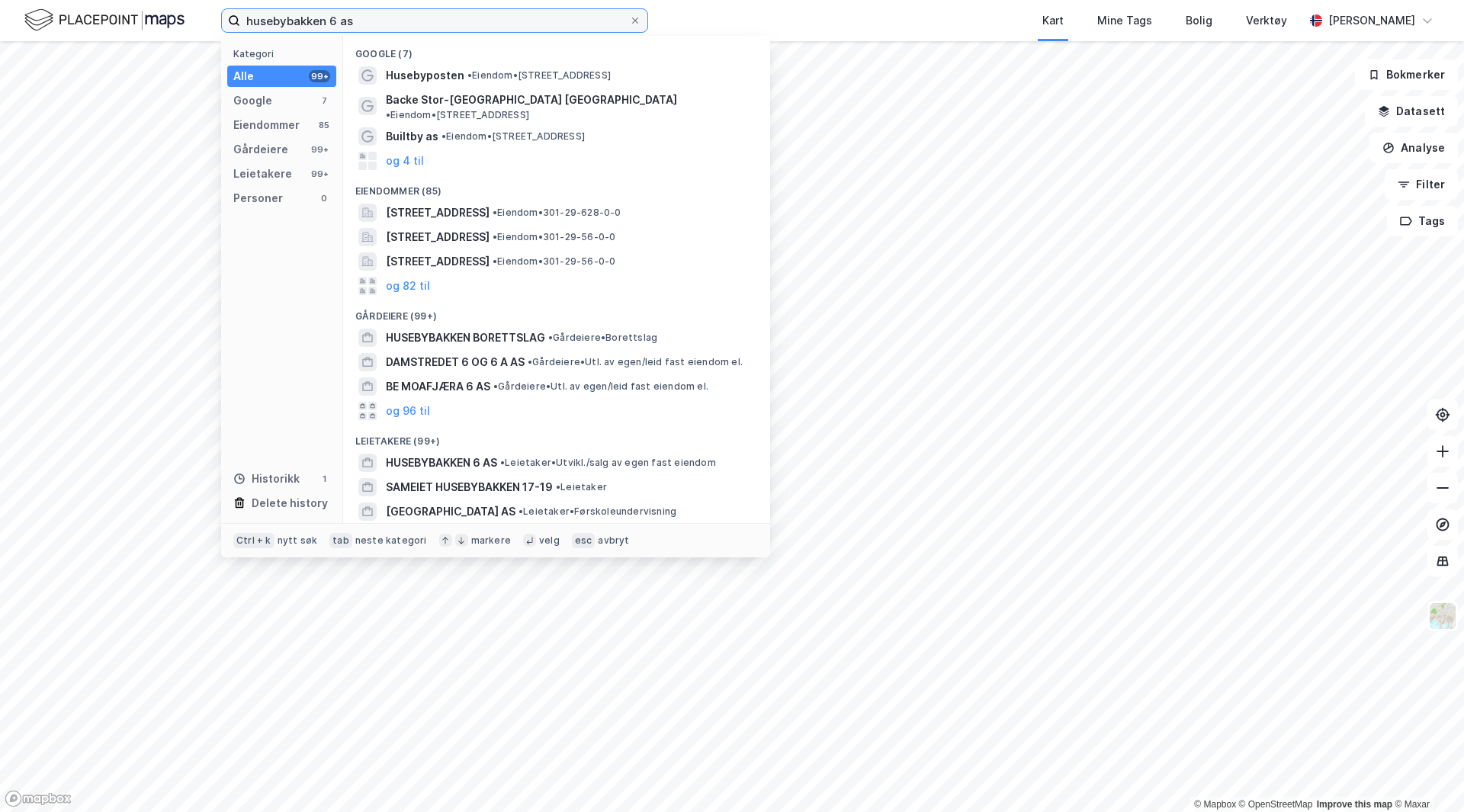
click at [403, 19] on input "husebybakken 6 as" at bounding box center [434, 20] width 389 height 23
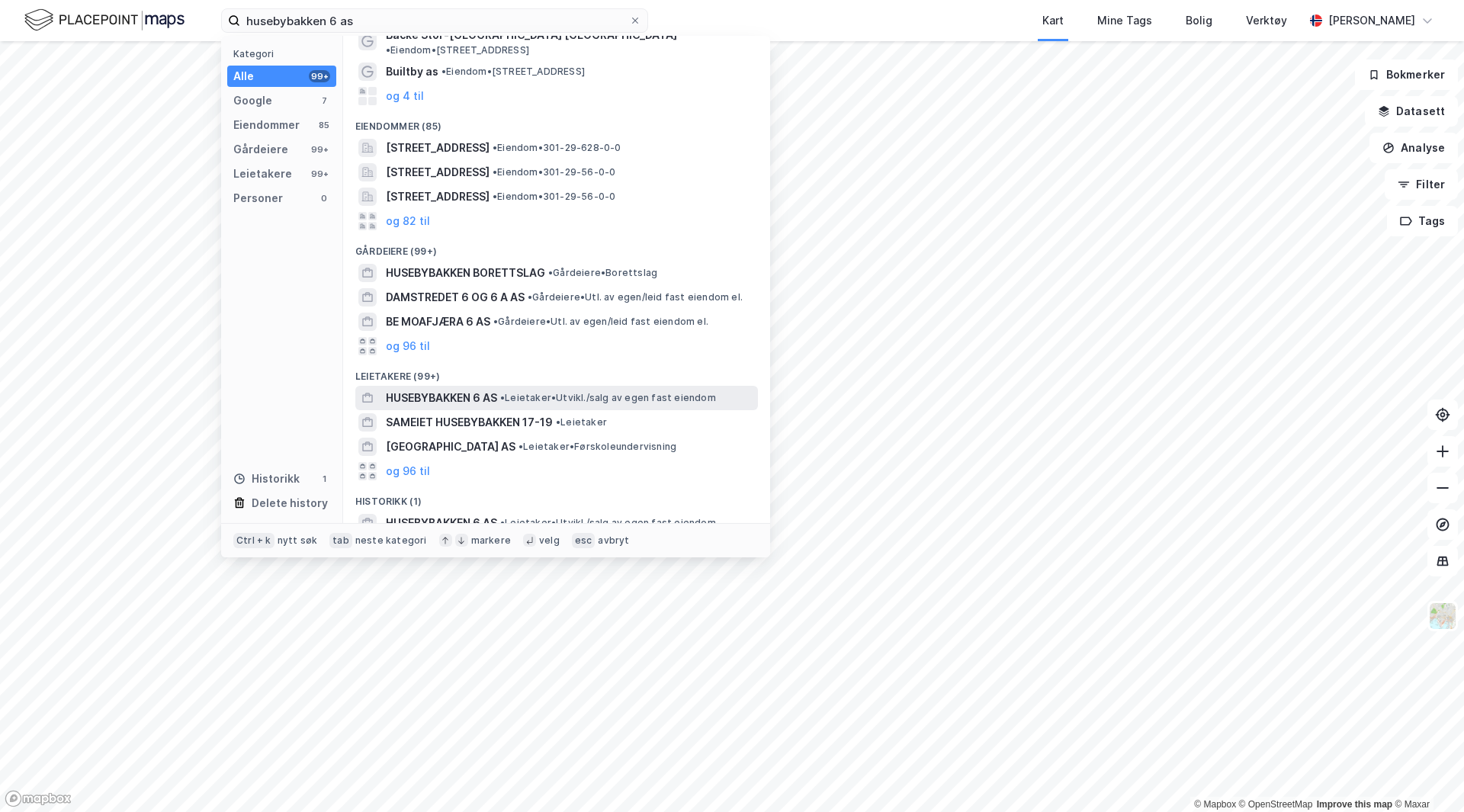
click at [516, 389] on div "HUSEBYBAKKEN 6 AS • Leietaker • [GEOGRAPHIC_DATA]/salg av egen fast eiendom" at bounding box center [570, 398] width 369 height 19
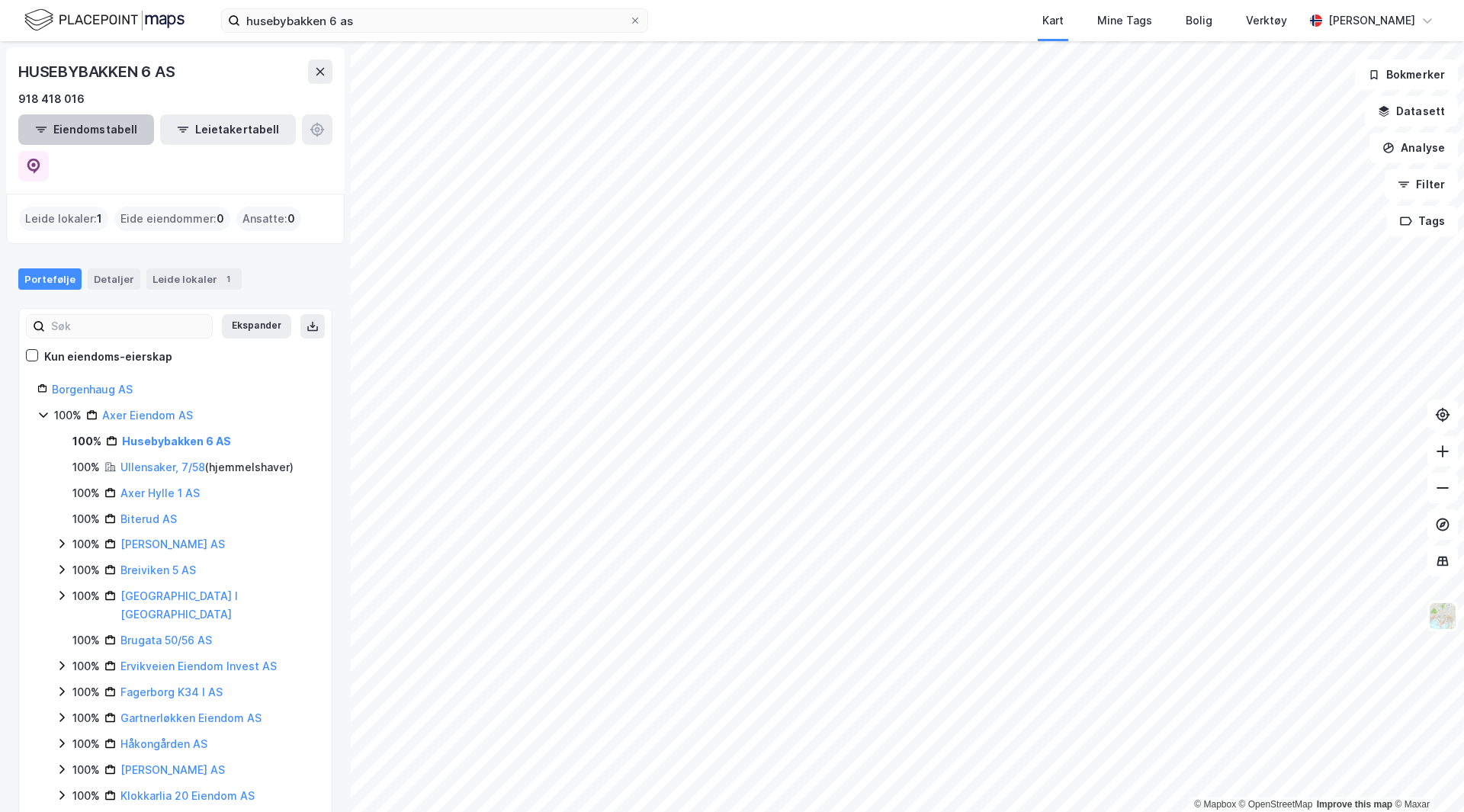
click at [1406, 213] on div "© Mapbox © OpenStreetMap Improve this map © [PERSON_NAME] 6 AS 918 418 016 Eien…" at bounding box center [732, 426] width 1464 height 771
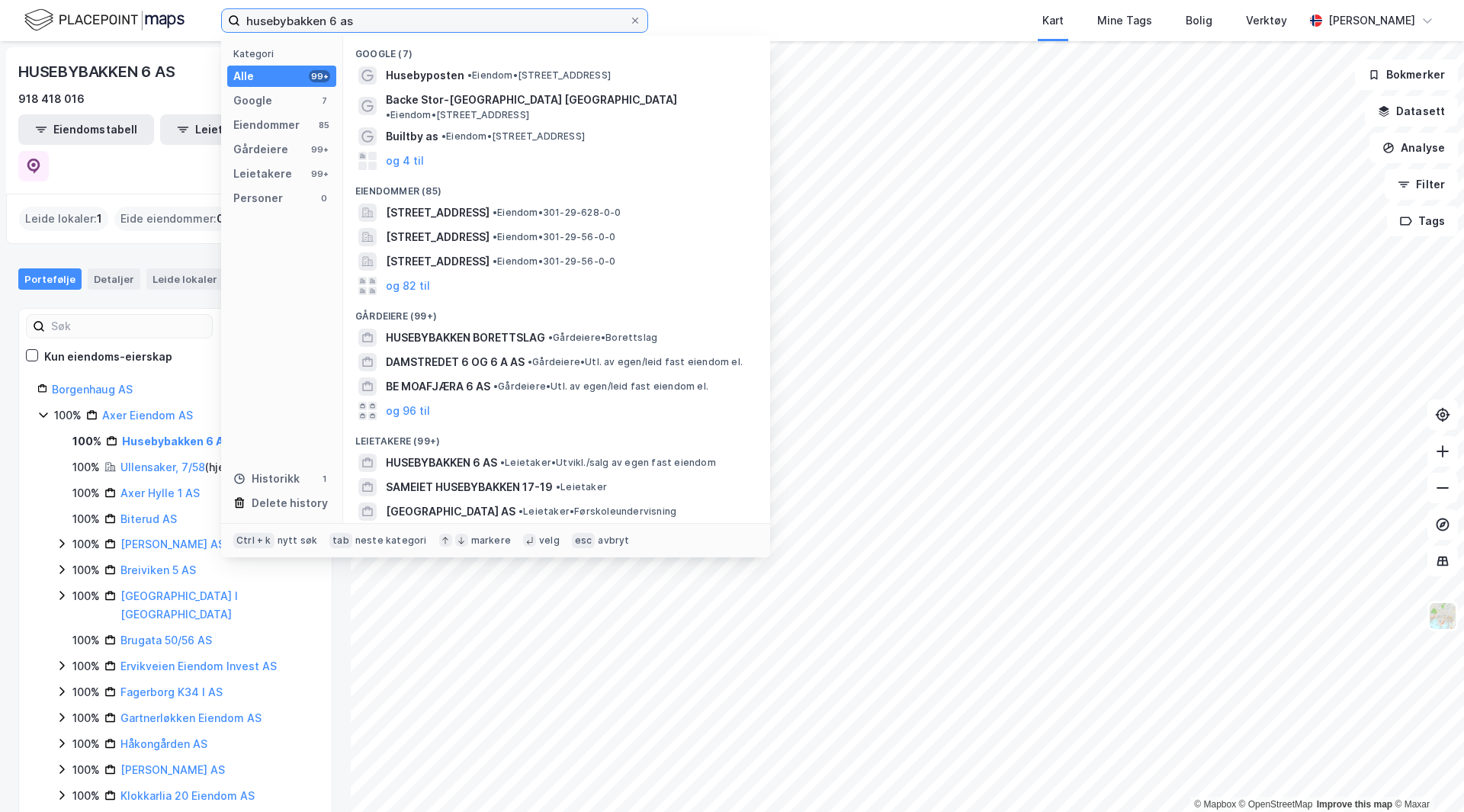
drag, startPoint x: 394, startPoint y: 24, endPoint x: 135, endPoint y: 17, distance: 259.1
click at [135, 17] on div "husebybakken 6 as Kategori Alle 99+ Google 7 Eiendommer 85 Gårdeiere 99+ Leieta…" at bounding box center [732, 20] width 1464 height 41
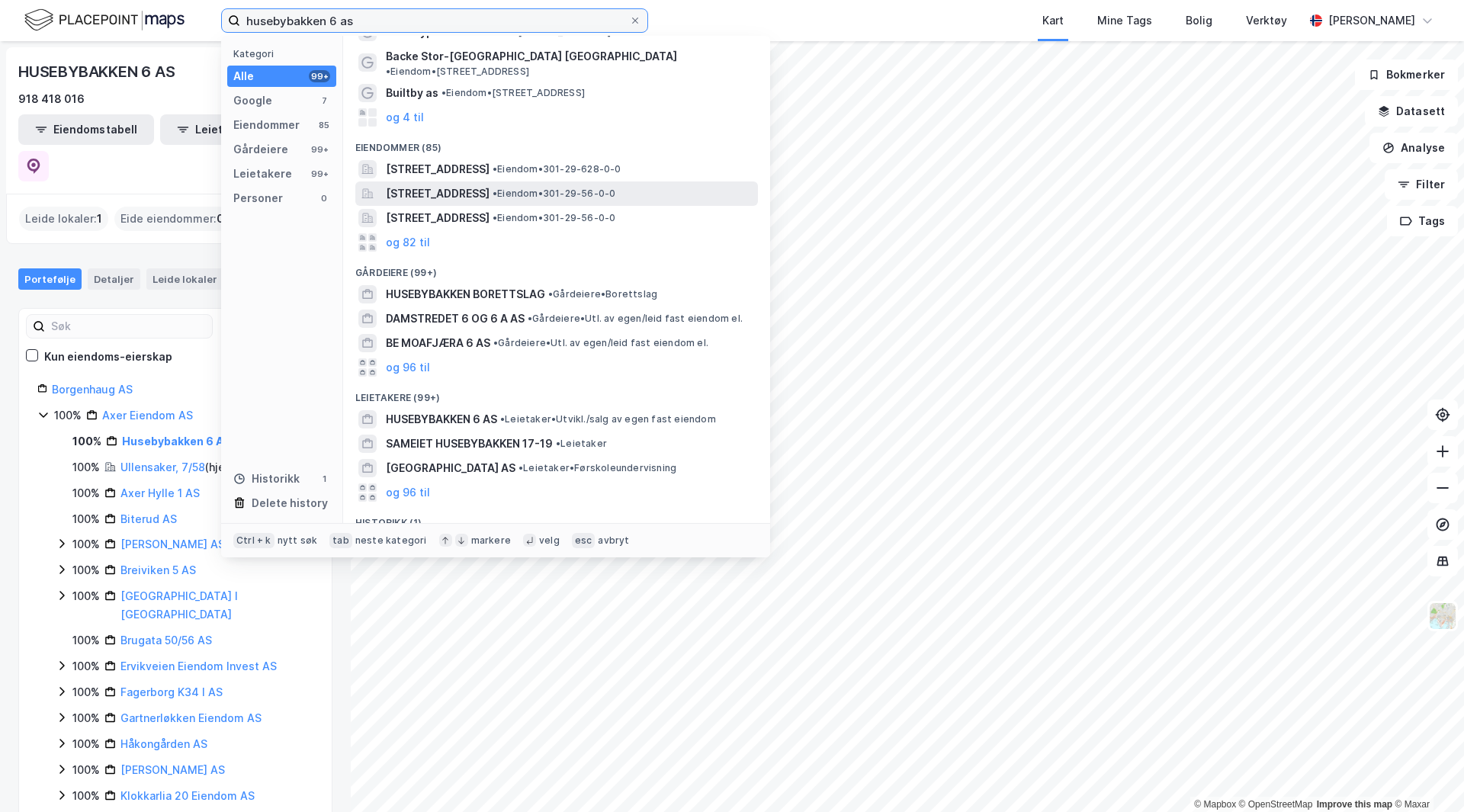
scroll to position [65, 0]
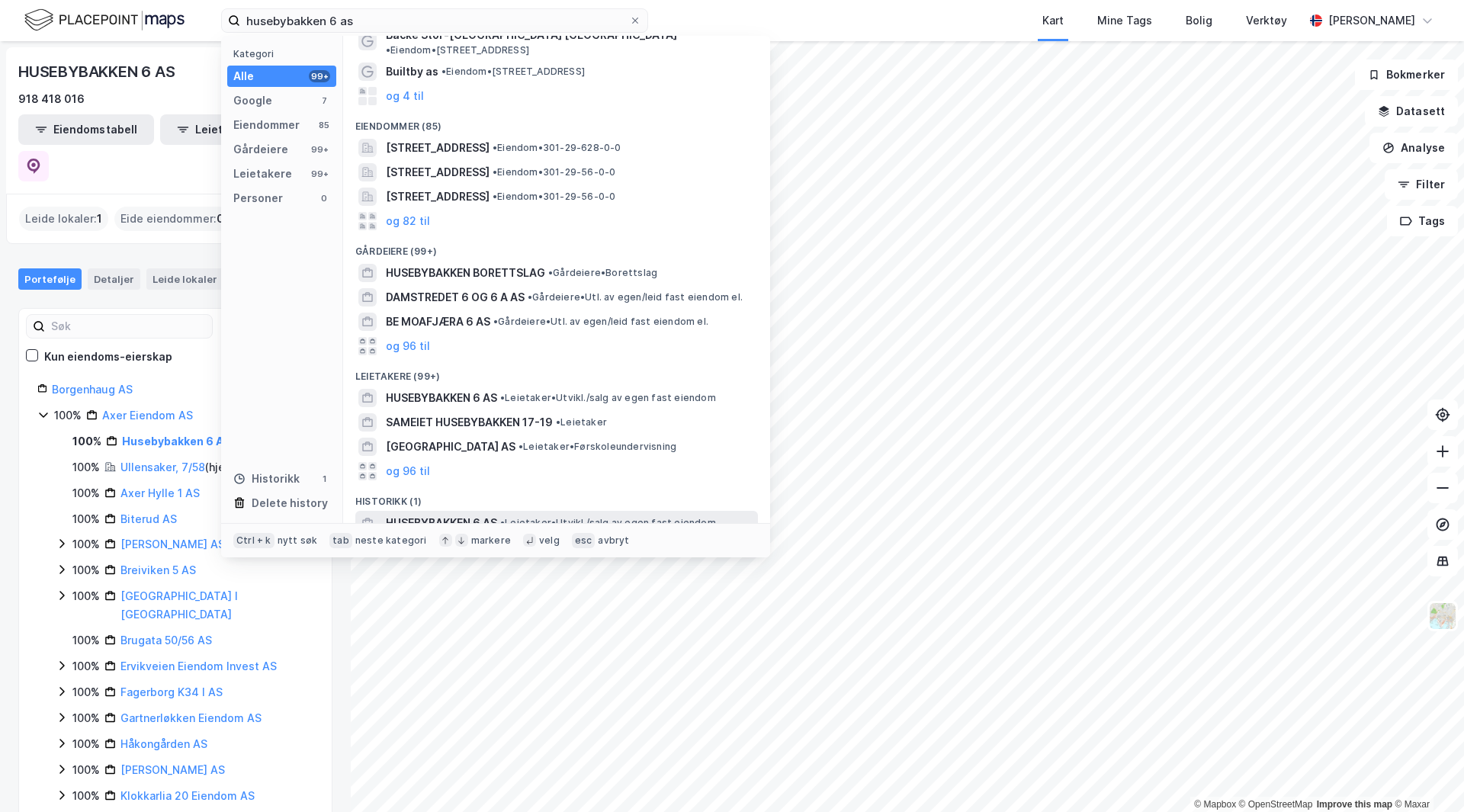
click at [604, 517] on span "• Leietaker • [GEOGRAPHIC_DATA]/salg av egen fast eiendom" at bounding box center [607, 523] width 216 height 12
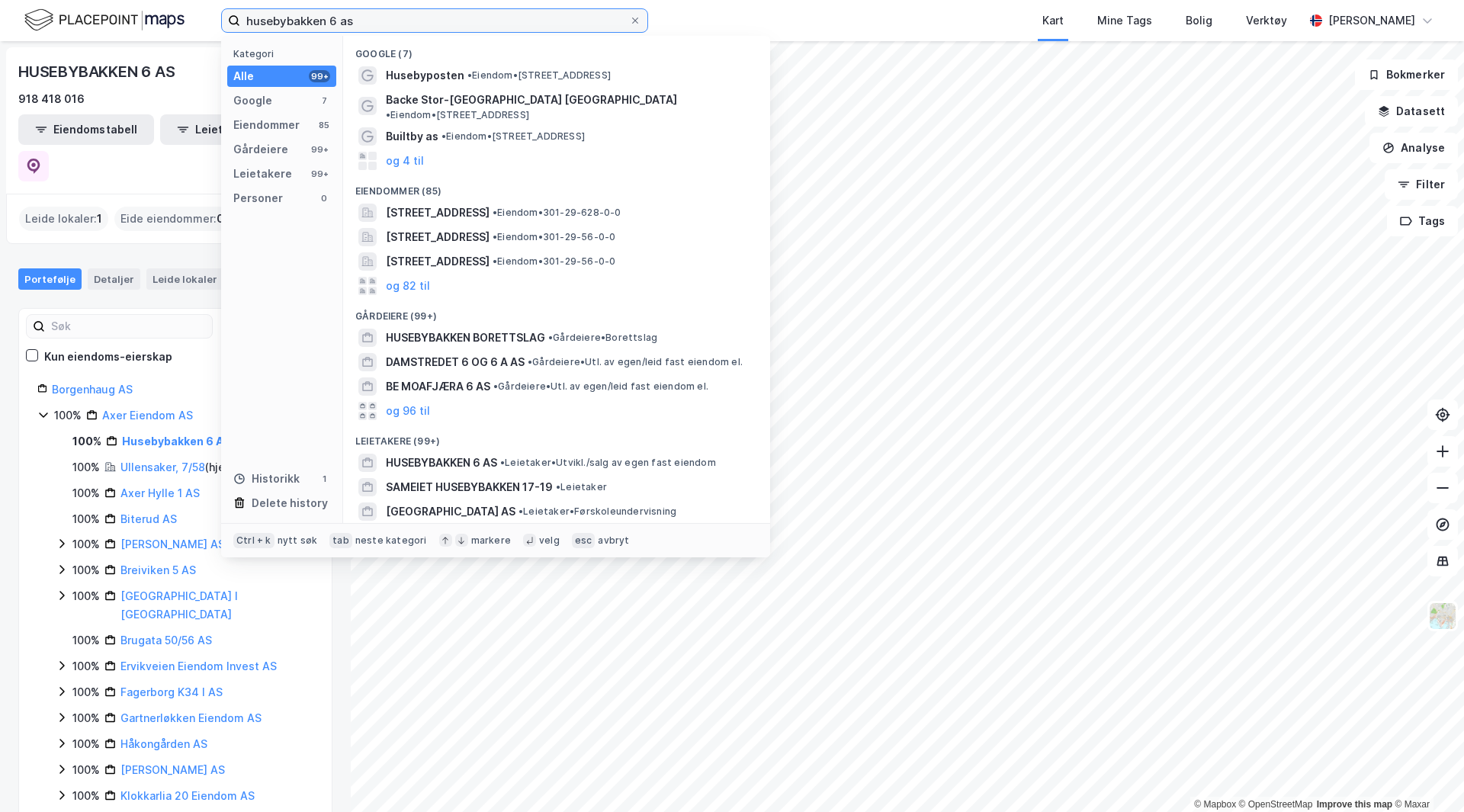
drag, startPoint x: 545, startPoint y: 19, endPoint x: -68, endPoint y: 36, distance: 613.2
click at [0, 36] on html "husebybakken 6 as Kategori Alle 99+ Google 7 Eiendommer 85 Gårdeiere 99+ Leieta…" at bounding box center [732, 406] width 1464 height 812
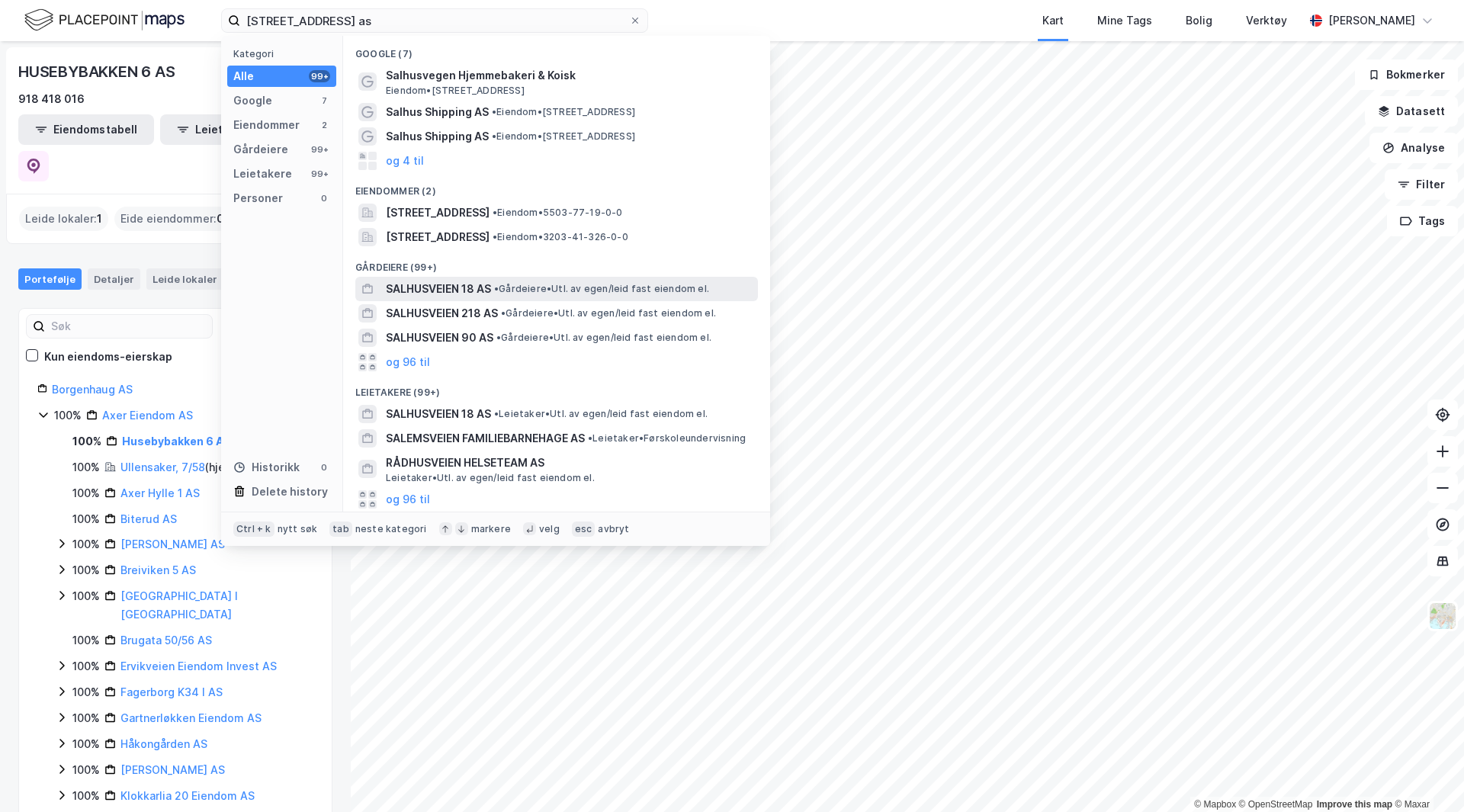
click at [552, 285] on span "• Gårdeiere • Utl. av egen/leid fast eiendom el." at bounding box center [601, 289] width 215 height 12
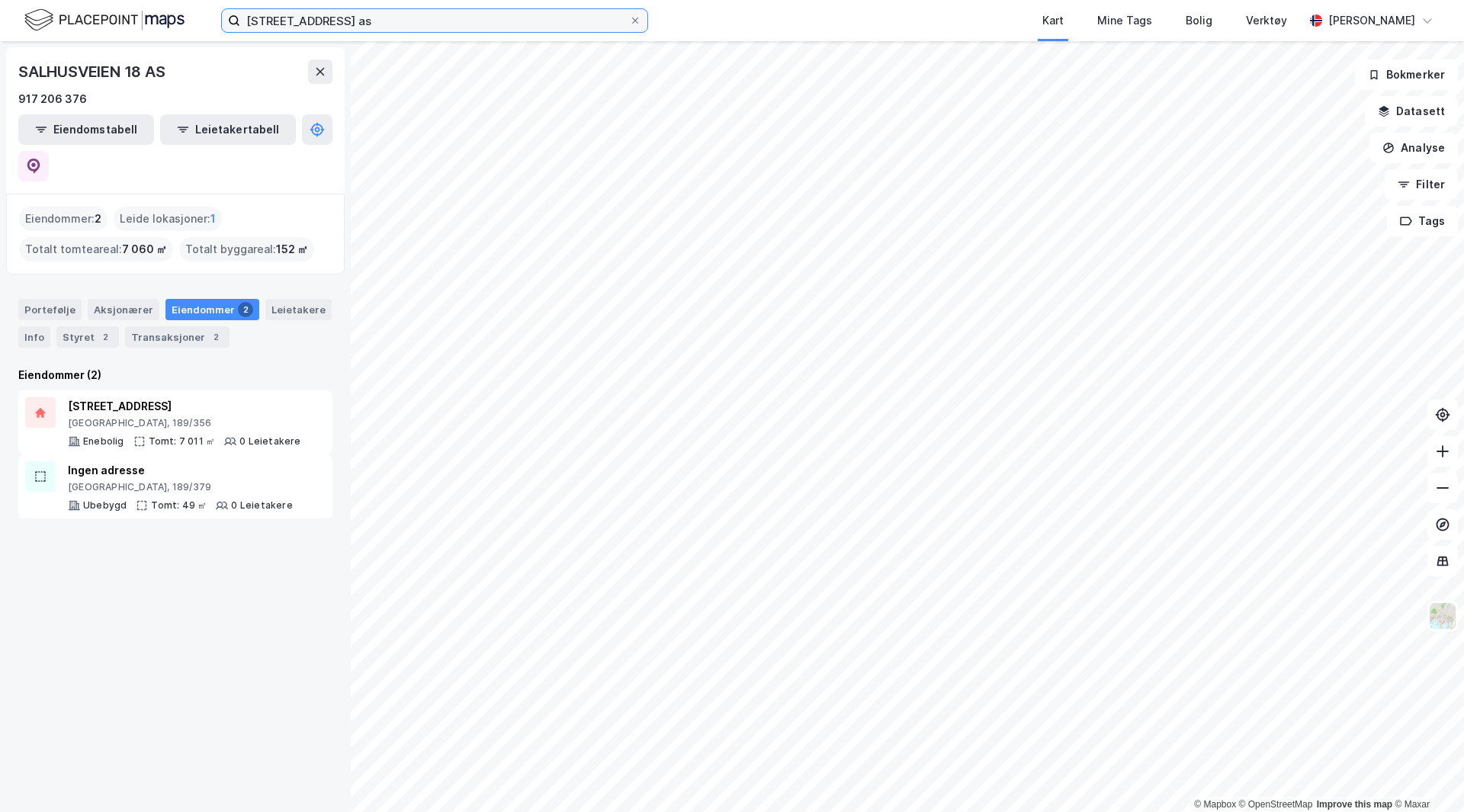
drag, startPoint x: 403, startPoint y: 9, endPoint x: 385, endPoint y: 13, distance: 18.4
click at [403, 9] on input "[STREET_ADDRESS] as" at bounding box center [434, 20] width 389 height 23
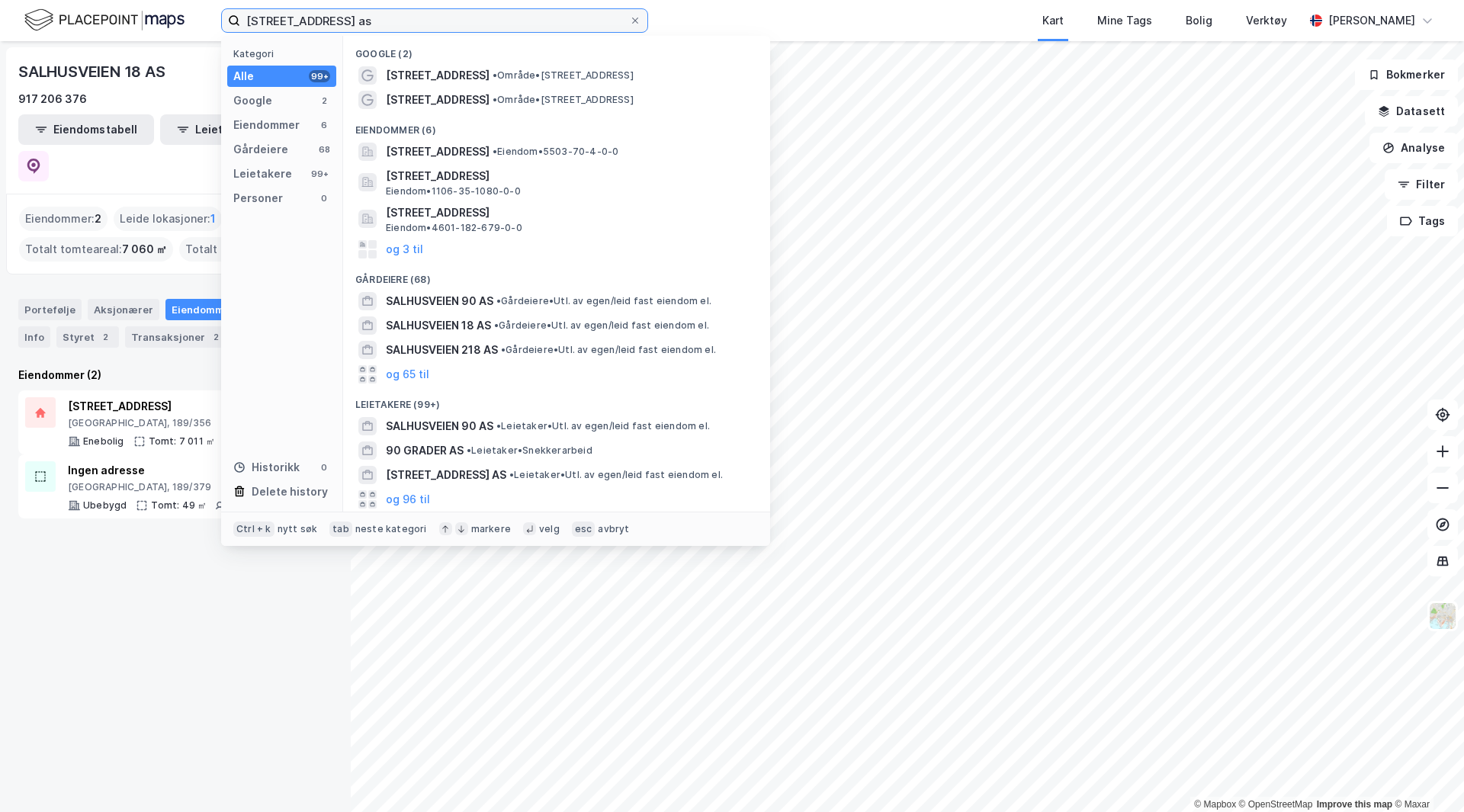
type input "[STREET_ADDRESS] as"
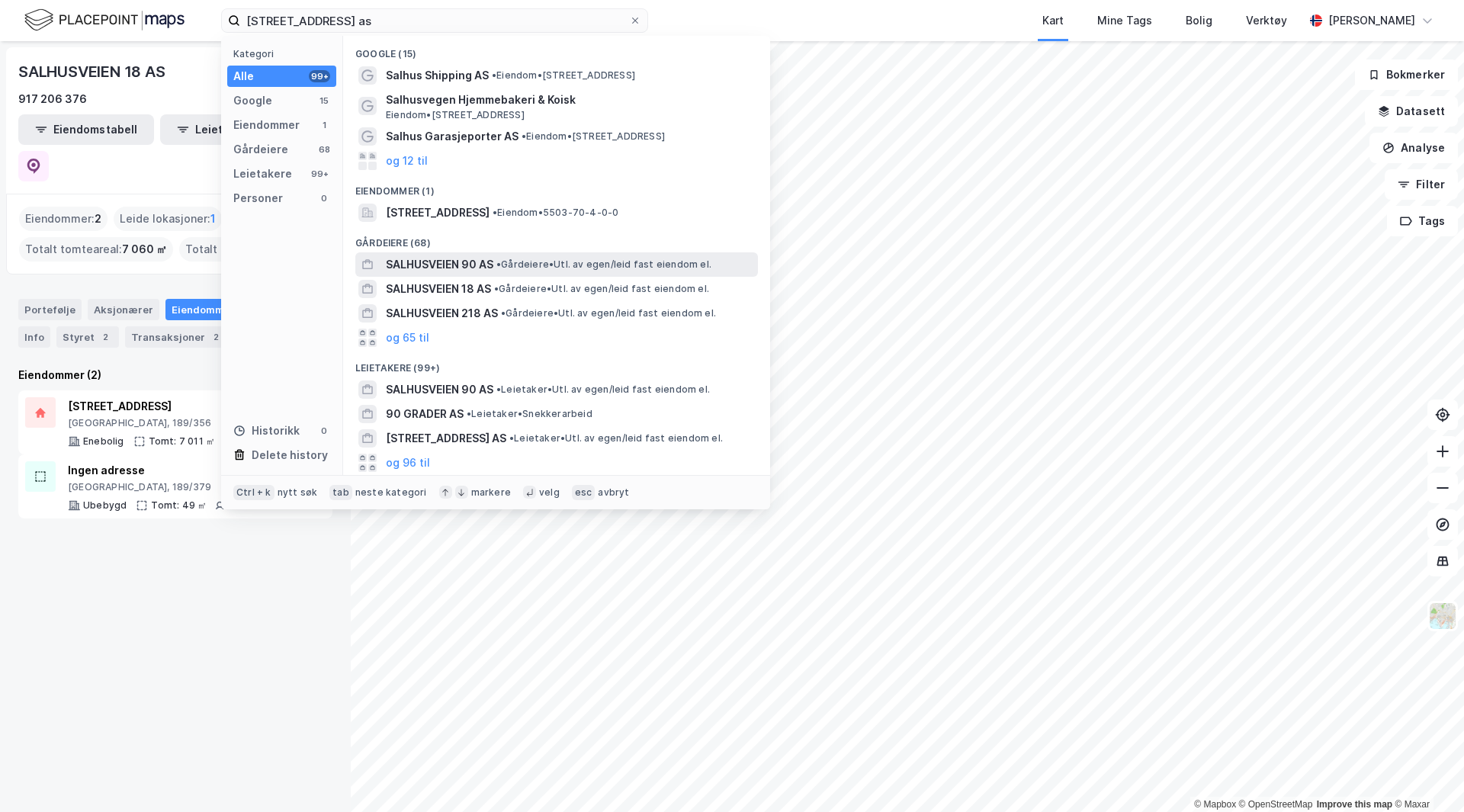
click at [456, 263] on span "SALHUSVEIEN 90 AS" at bounding box center [439, 264] width 108 height 19
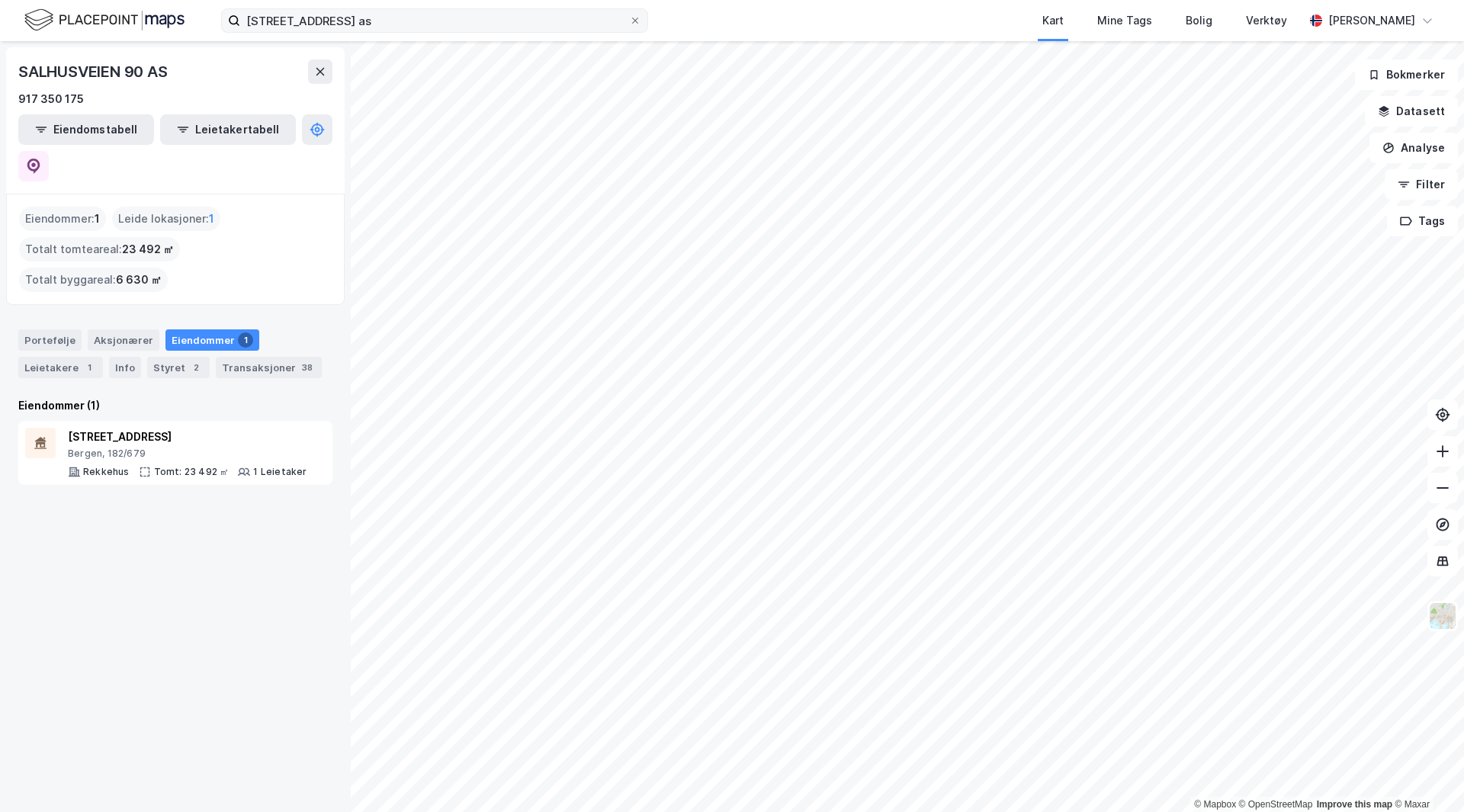
click at [633, 24] on icon at bounding box center [635, 20] width 9 height 9
click at [629, 24] on input "[STREET_ADDRESS] as" at bounding box center [434, 20] width 389 height 23
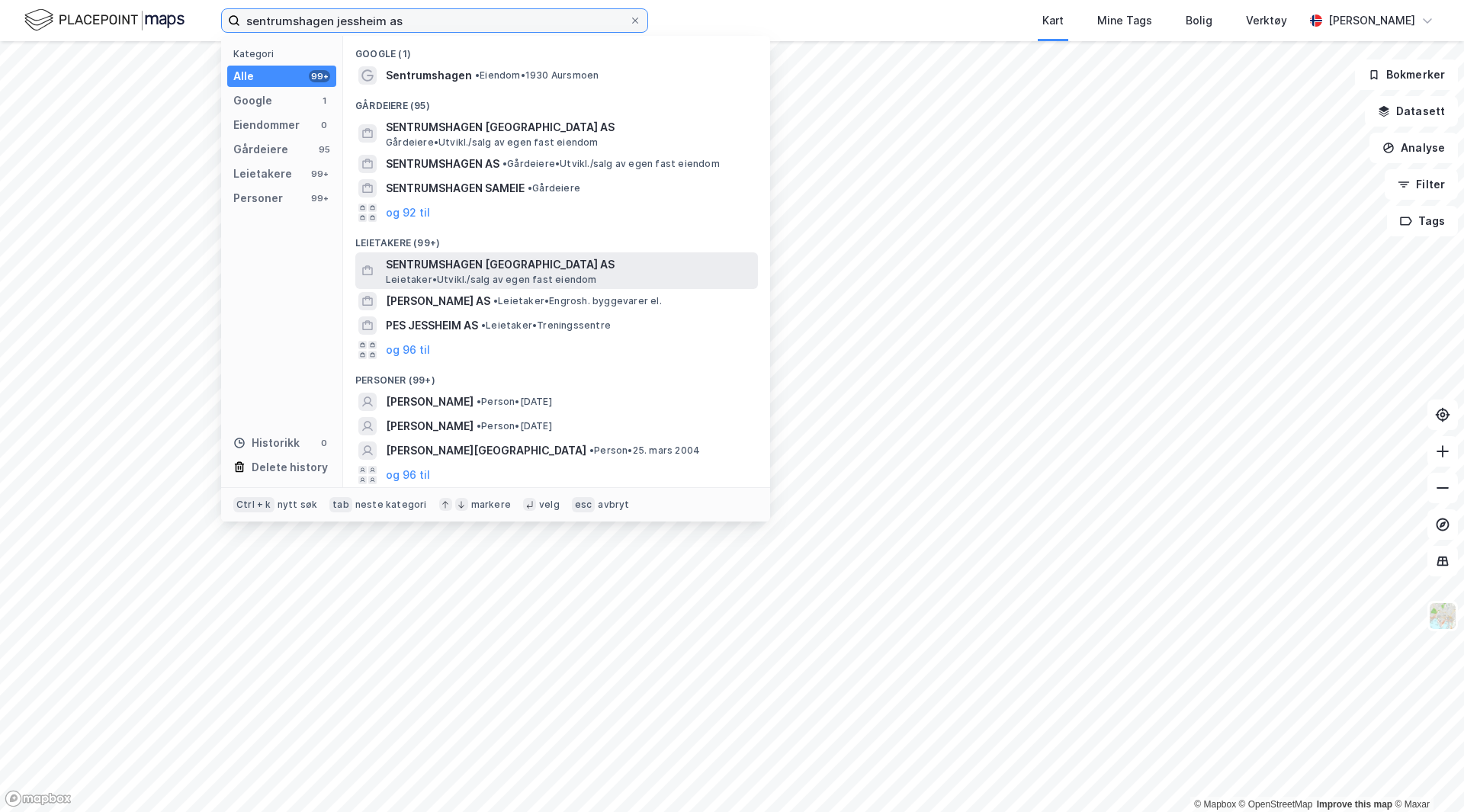
type input "sentrumshagen jessheim as"
click at [531, 265] on span "SENTRUMSHAGEN [GEOGRAPHIC_DATA] AS" at bounding box center [568, 264] width 366 height 19
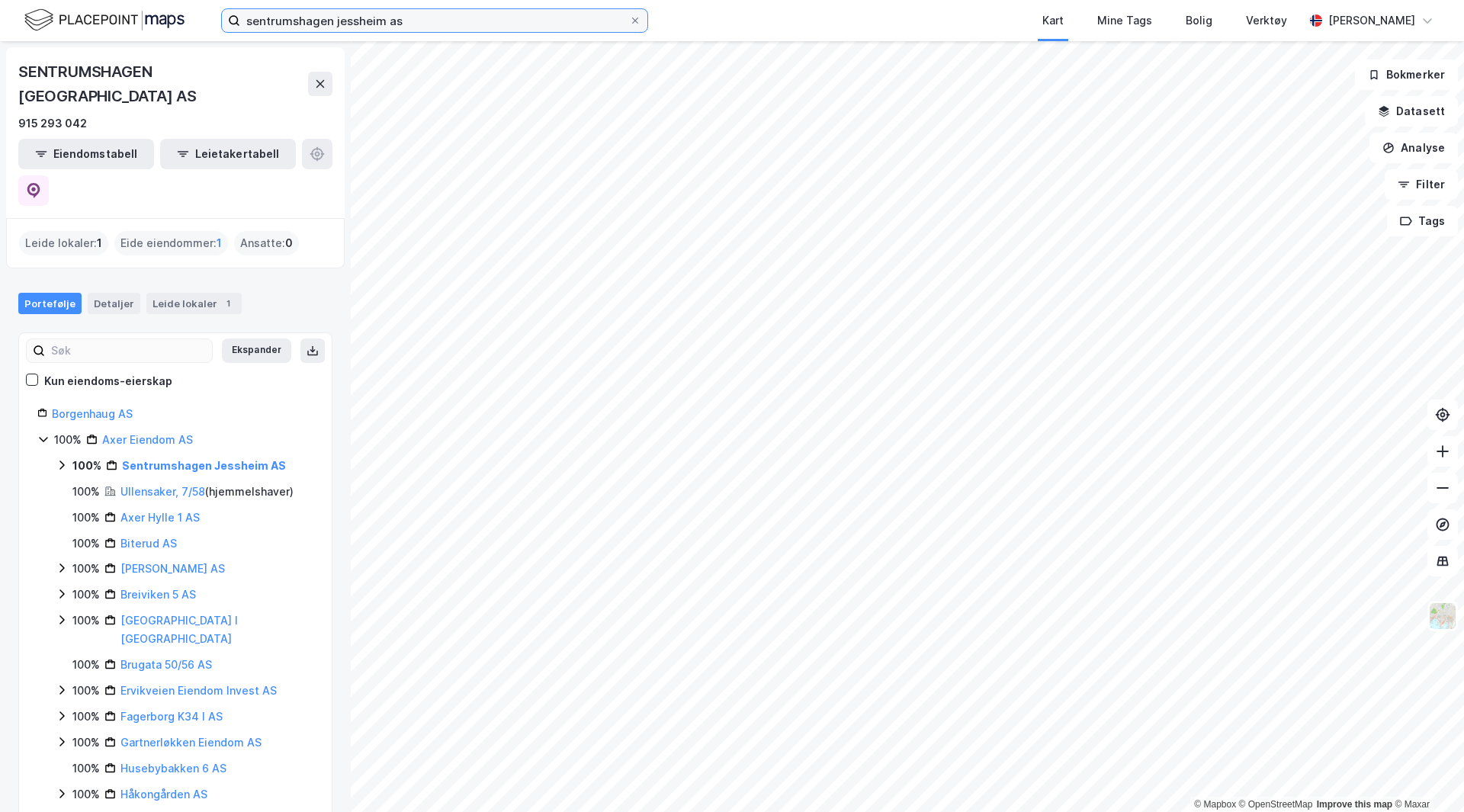
click at [416, 14] on input "sentrumshagen jessheim as" at bounding box center [434, 20] width 389 height 23
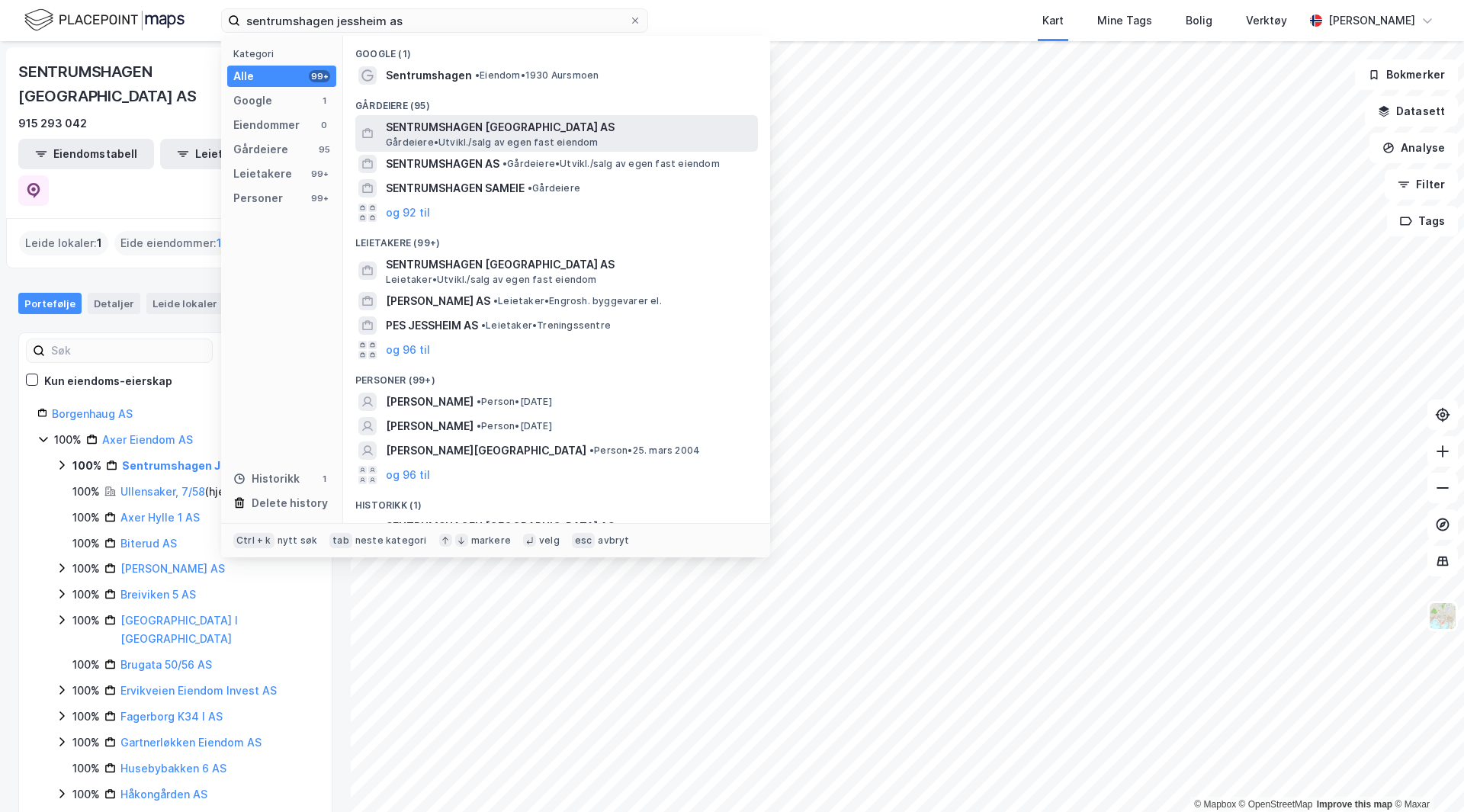
click at [466, 119] on span "SENTRUMSHAGEN [GEOGRAPHIC_DATA] AS" at bounding box center [568, 127] width 366 height 19
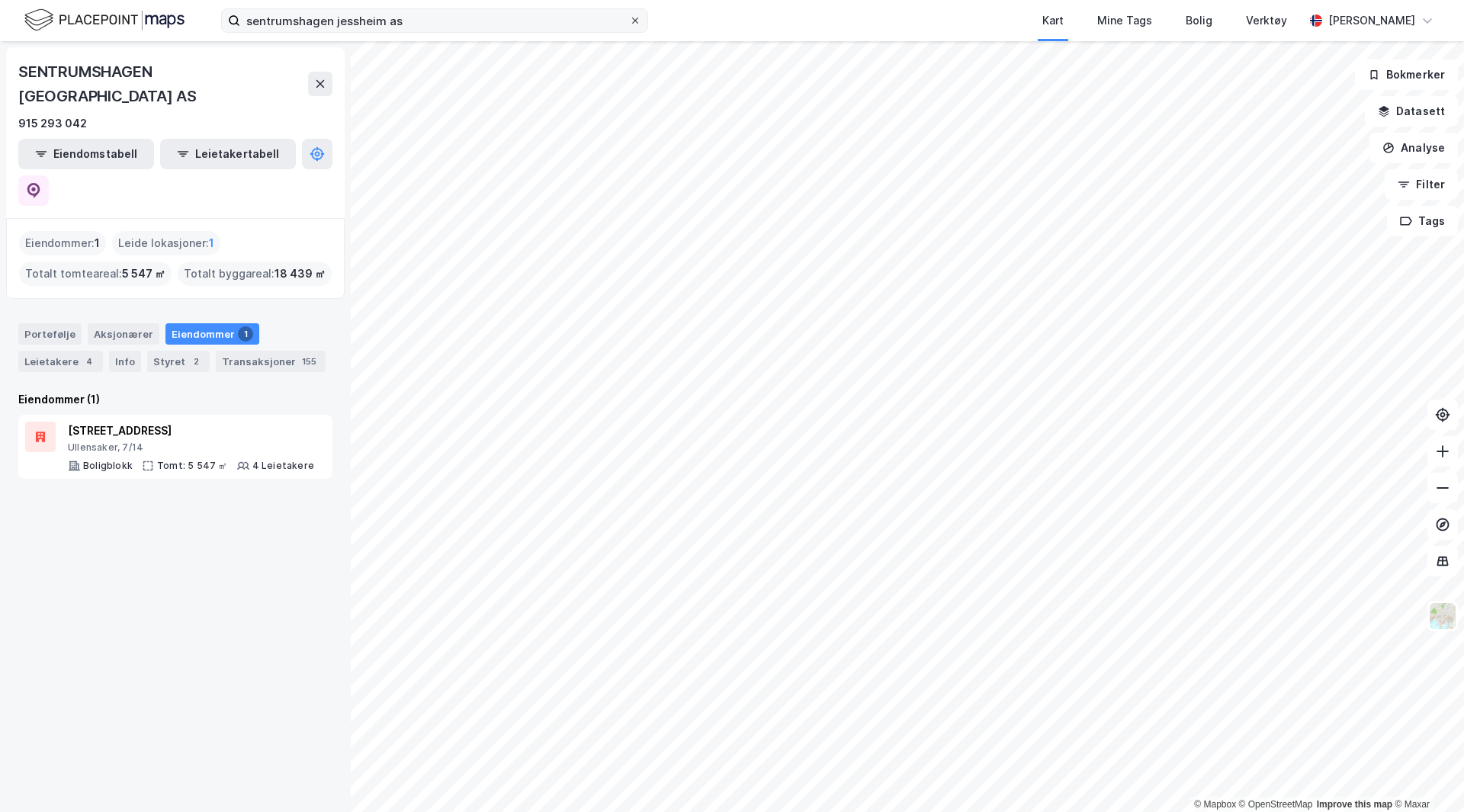
click at [632, 22] on icon at bounding box center [635, 20] width 9 height 9
click at [629, 22] on input "sentrumshagen jessheim as" at bounding box center [434, 20] width 389 height 23
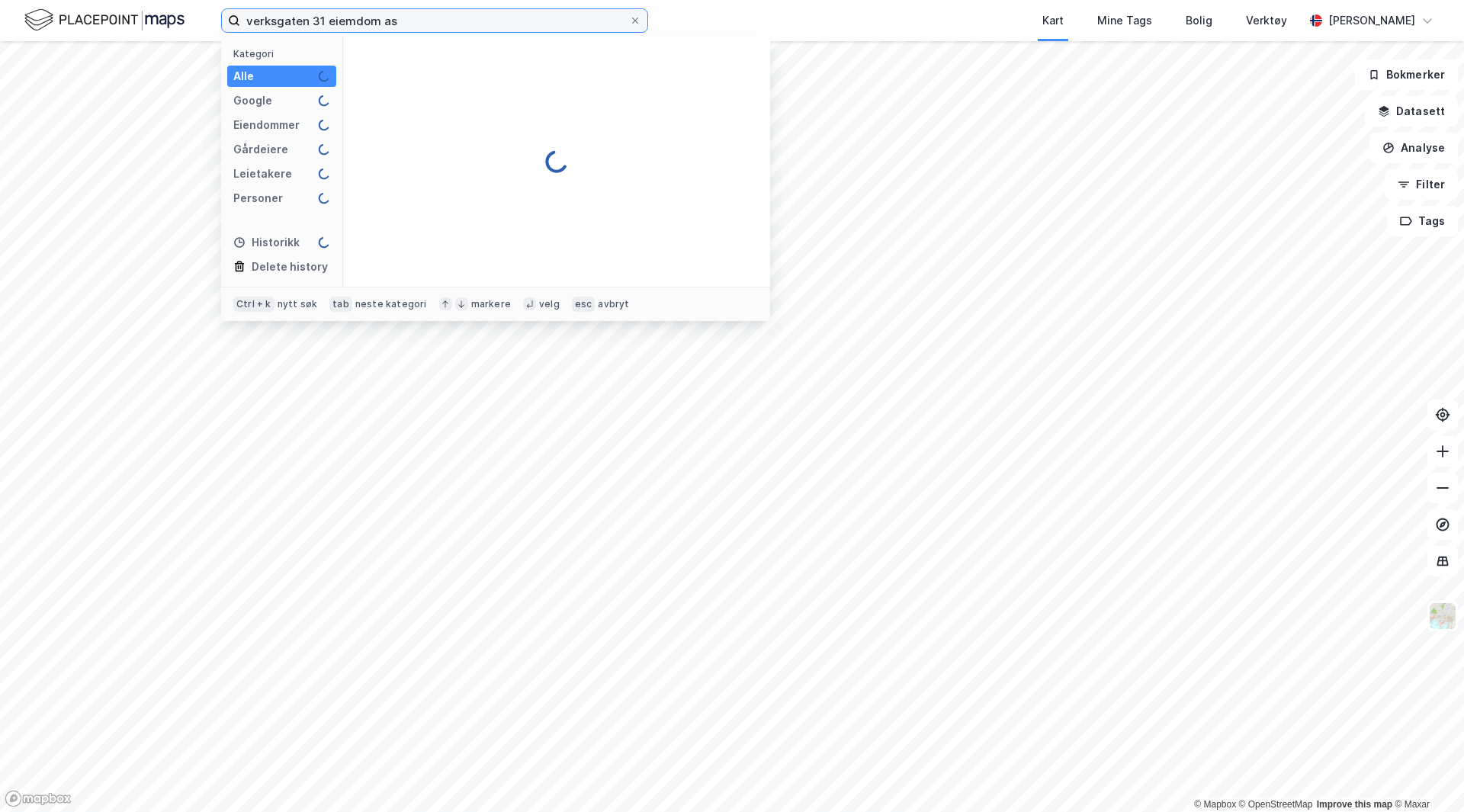
type input "verksgaten 31 eiemdom as"
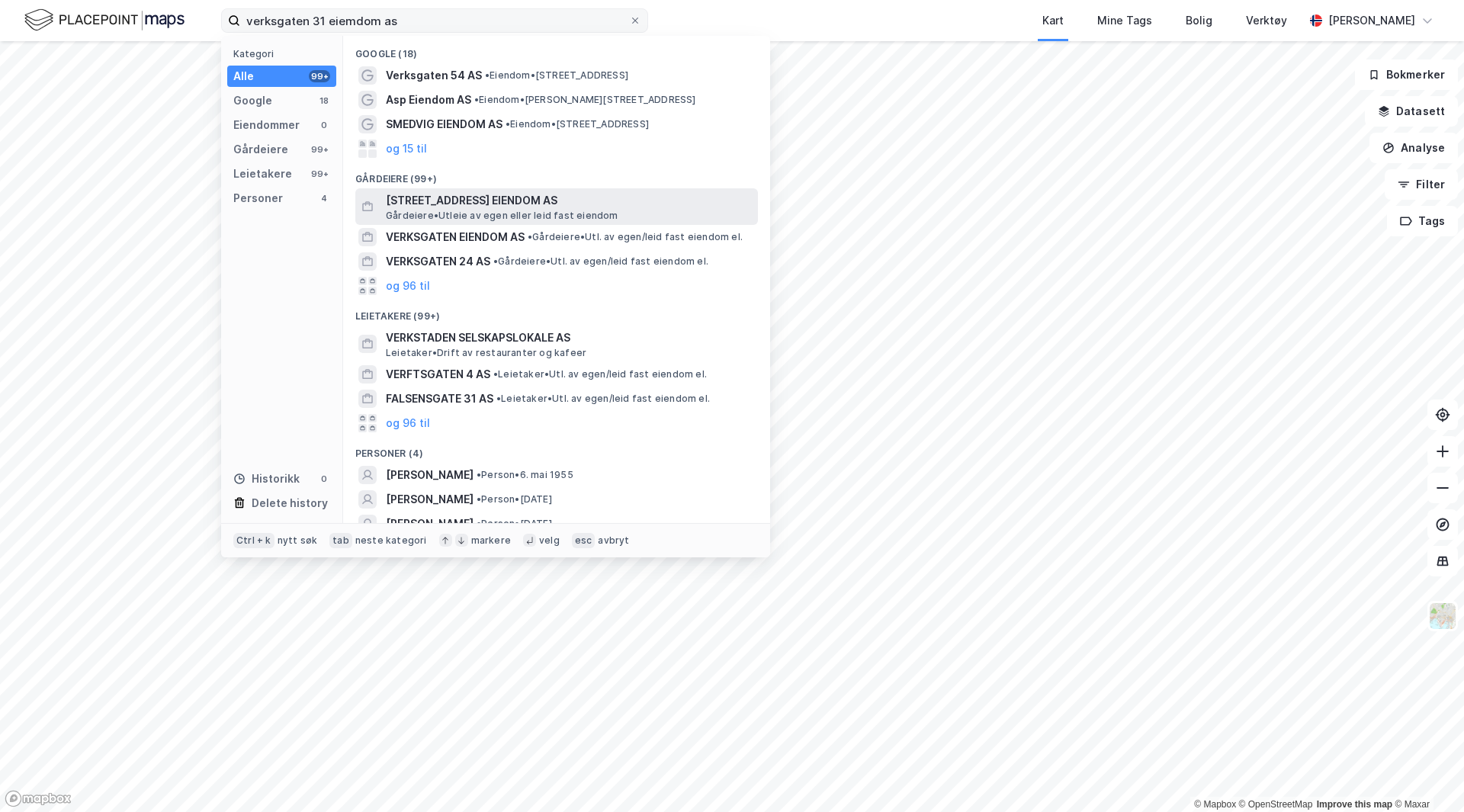
click at [515, 202] on span "[STREET_ADDRESS] EIENDOM AS" at bounding box center [568, 200] width 366 height 19
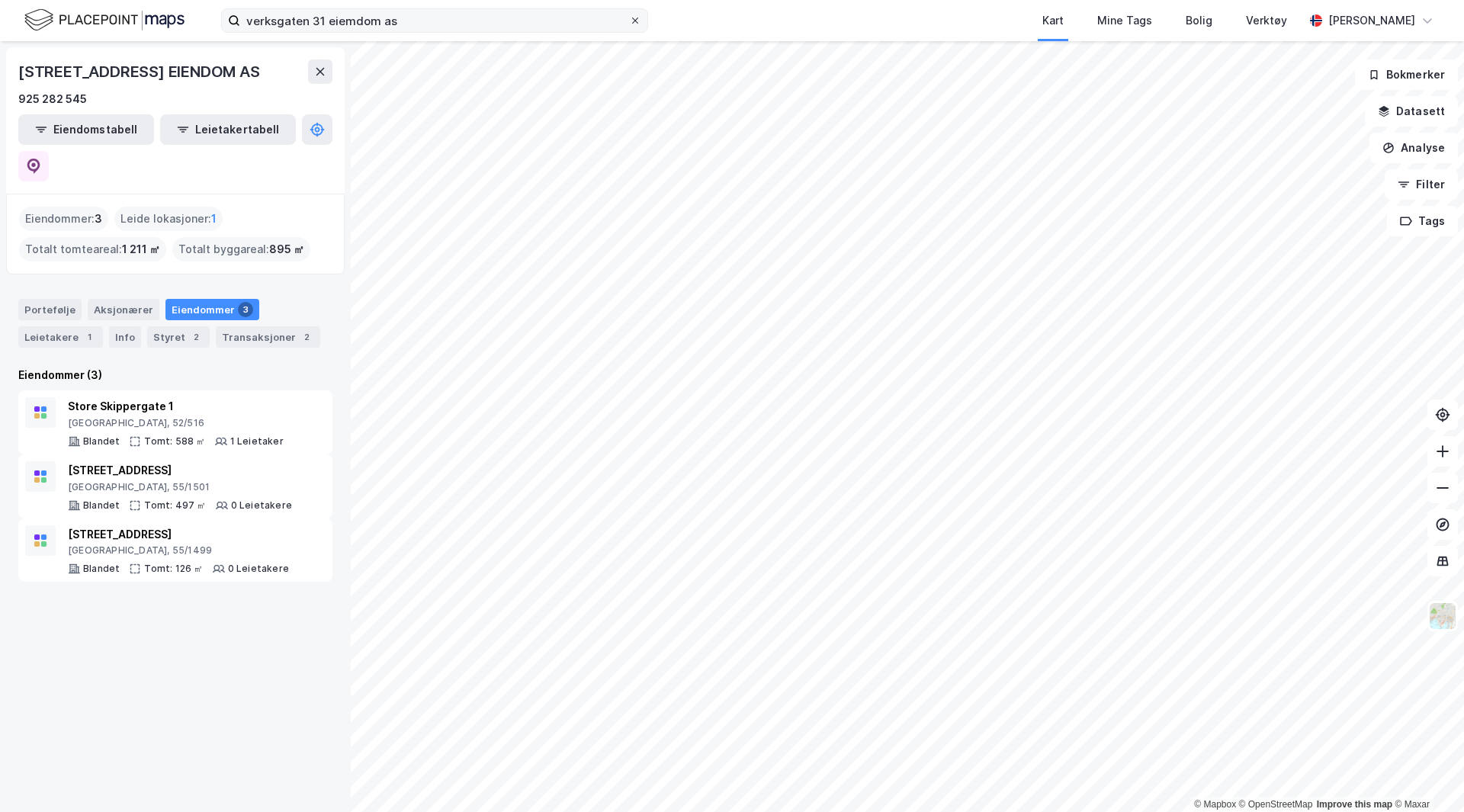
click at [639, 24] on span at bounding box center [635, 20] width 12 height 12
click at [629, 24] on input "verksgaten 31 eiemdom as" at bounding box center [434, 20] width 389 height 23
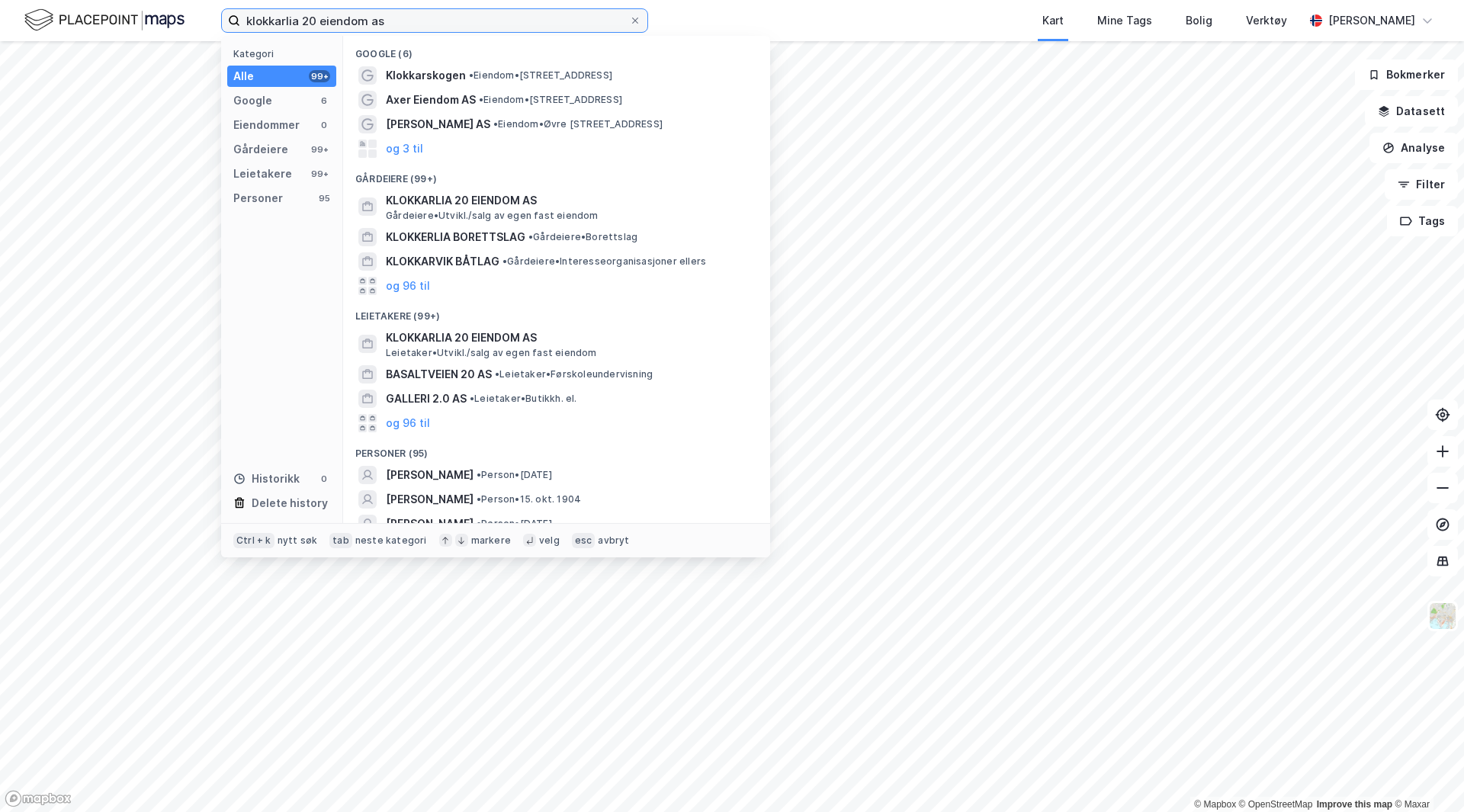
type input "klokkarlia 20 eiendom as"
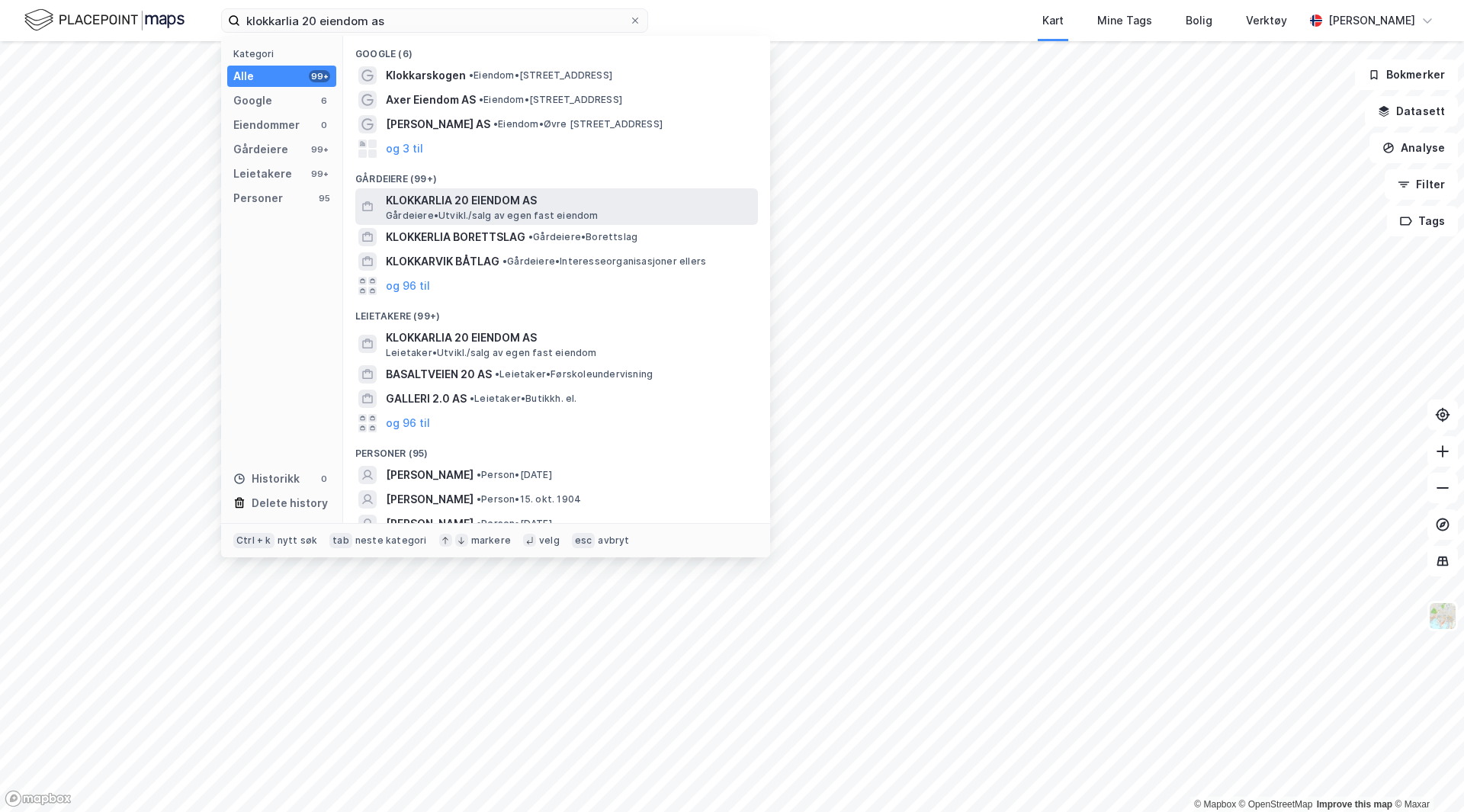
click at [497, 197] on span "KLOKKARLIA 20 EIENDOM AS" at bounding box center [568, 200] width 366 height 19
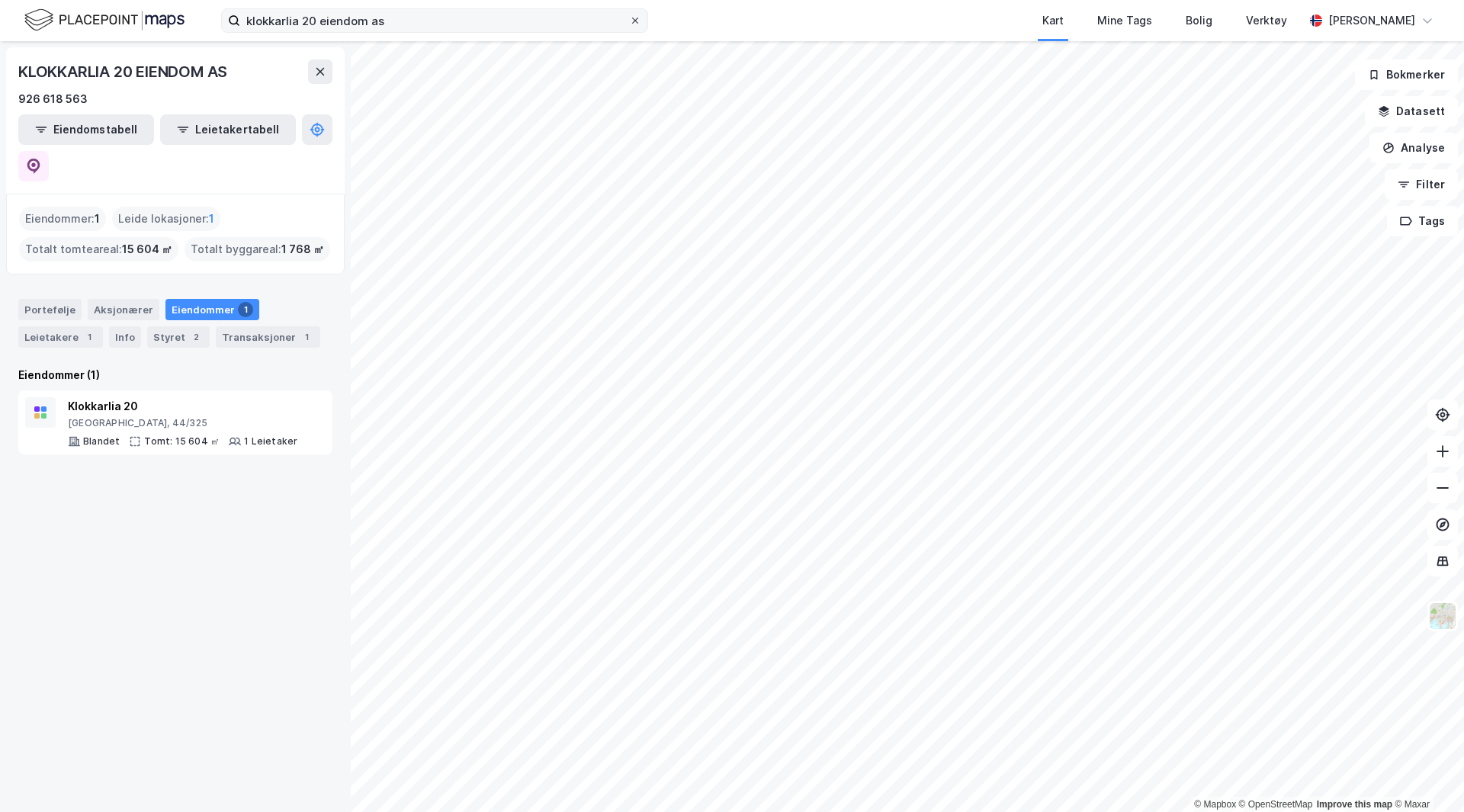
click at [630, 19] on span at bounding box center [635, 20] width 12 height 12
click at [629, 19] on input "klokkarlia 20 eiendom as" at bounding box center [434, 20] width 389 height 23
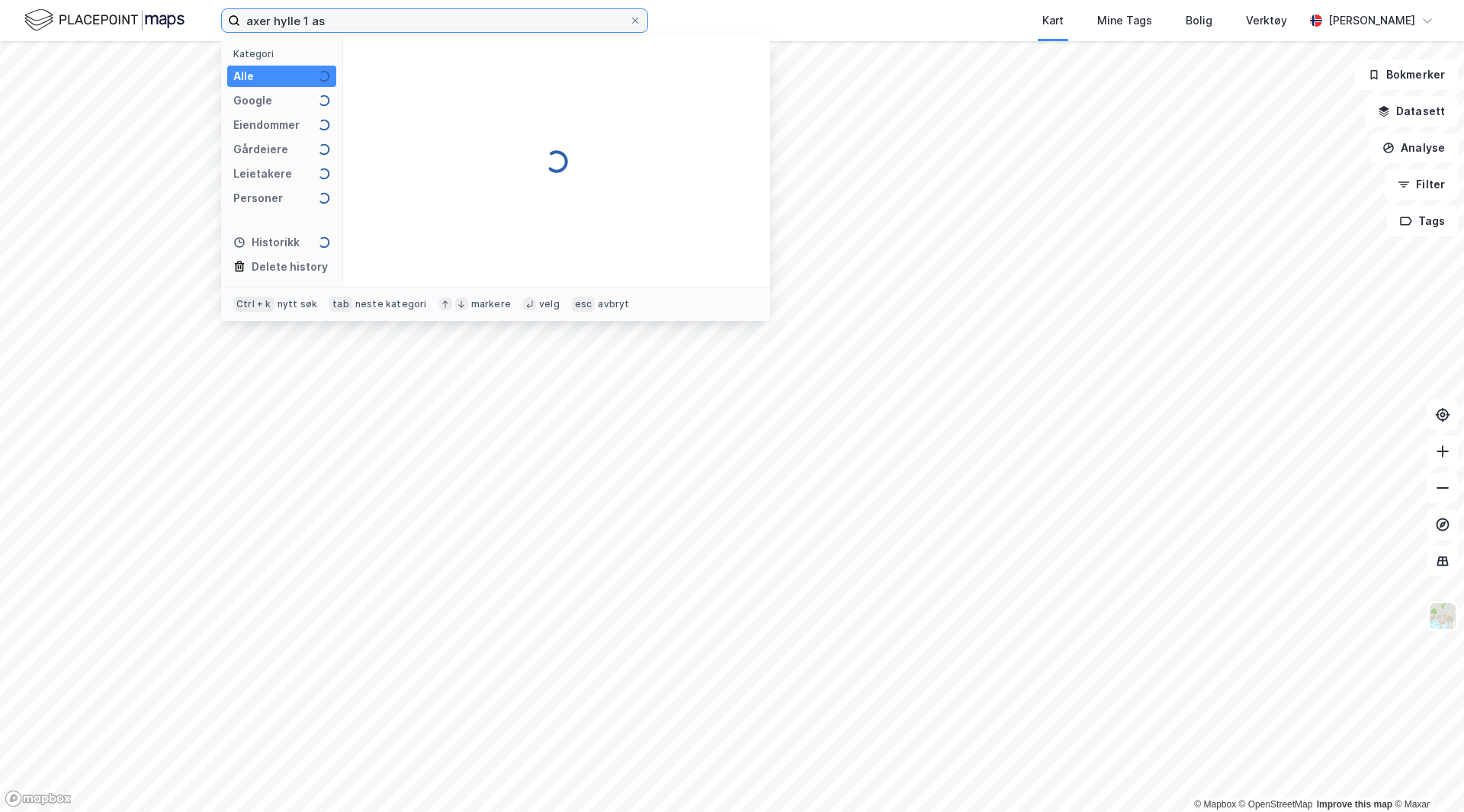
type input "axer hylle 1 as"
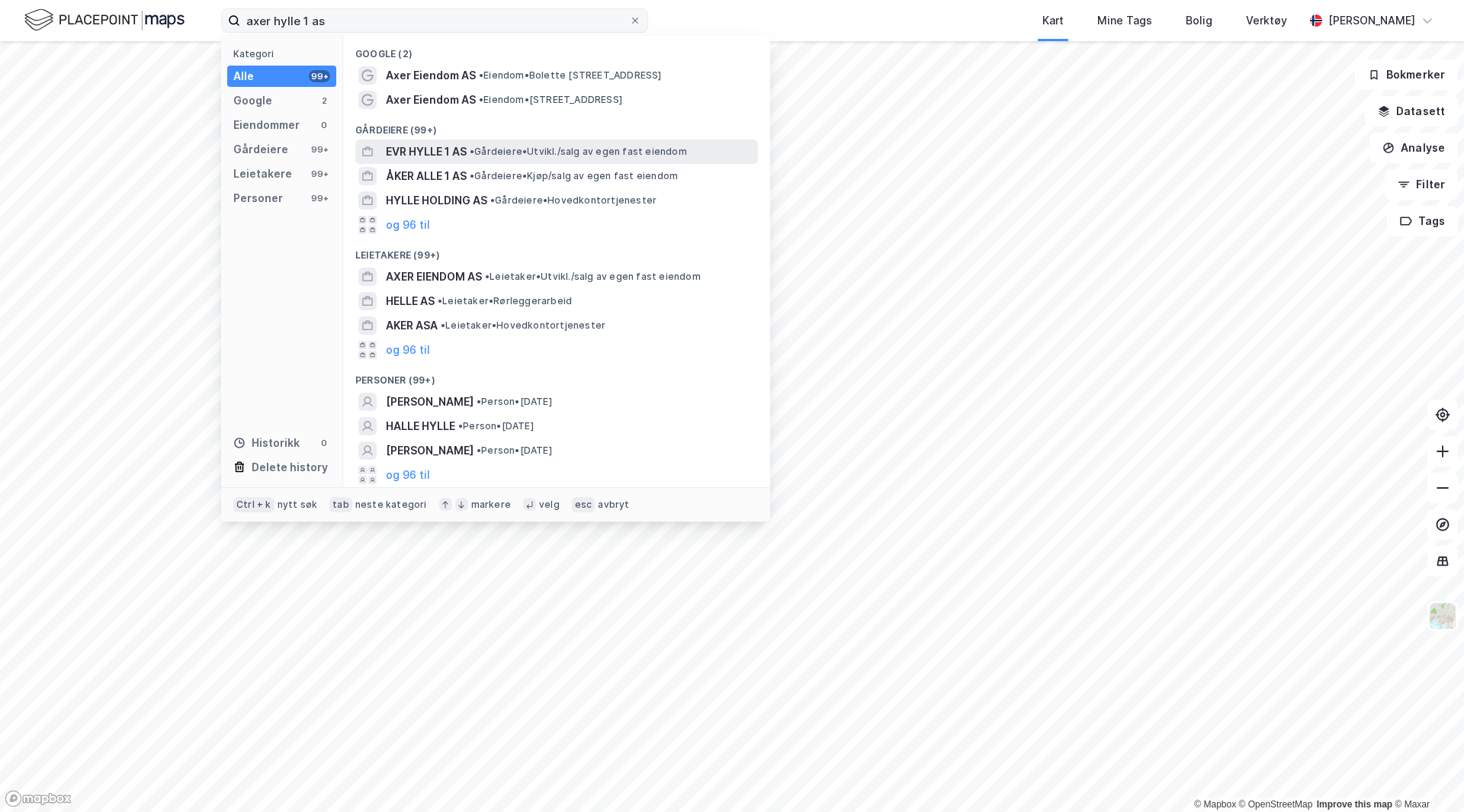
click at [462, 153] on span "EVR HYLLE 1 AS" at bounding box center [426, 151] width 81 height 19
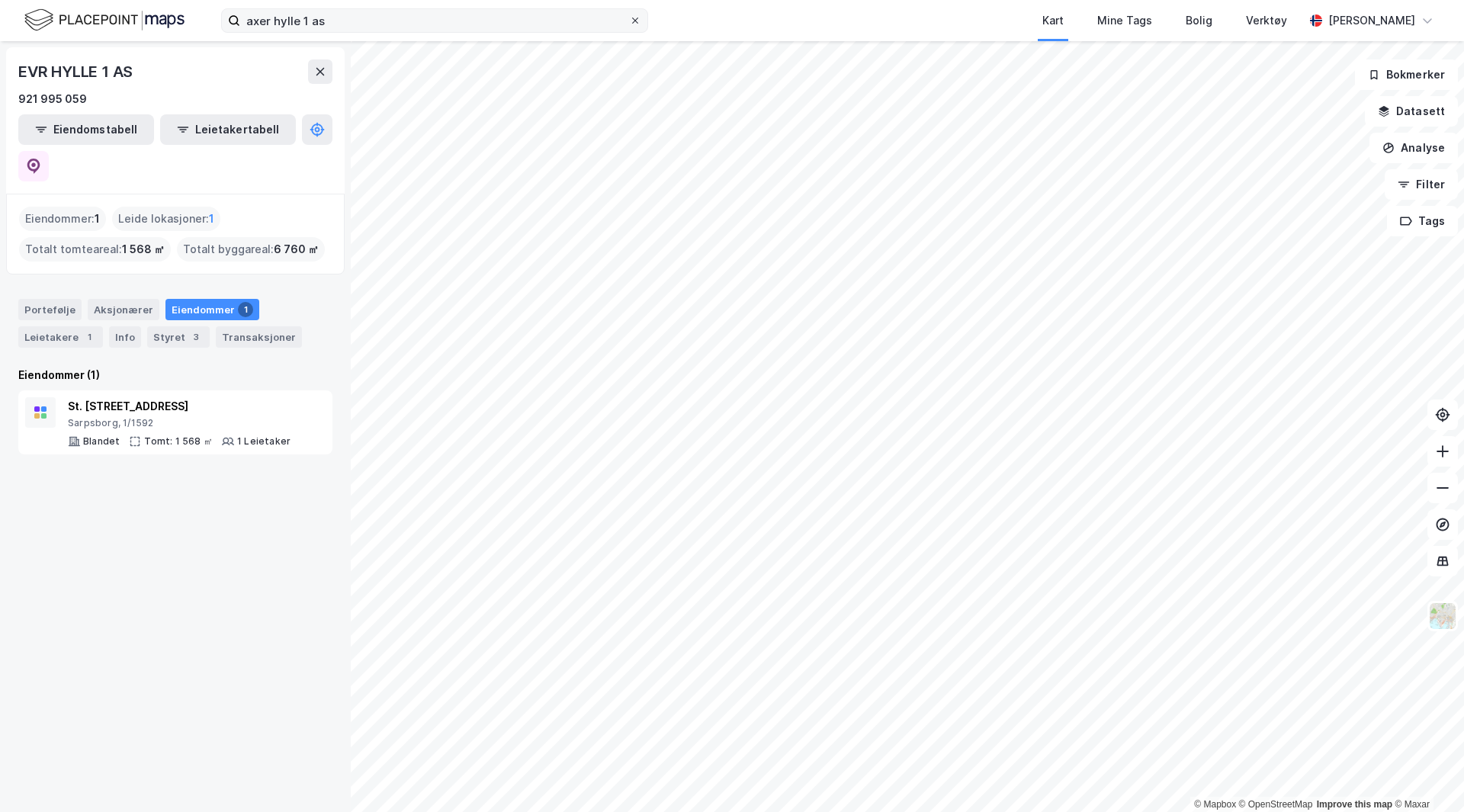
click at [638, 19] on icon at bounding box center [635, 20] width 9 height 9
click at [629, 19] on input "axer hylle 1 as" at bounding box center [434, 20] width 389 height 23
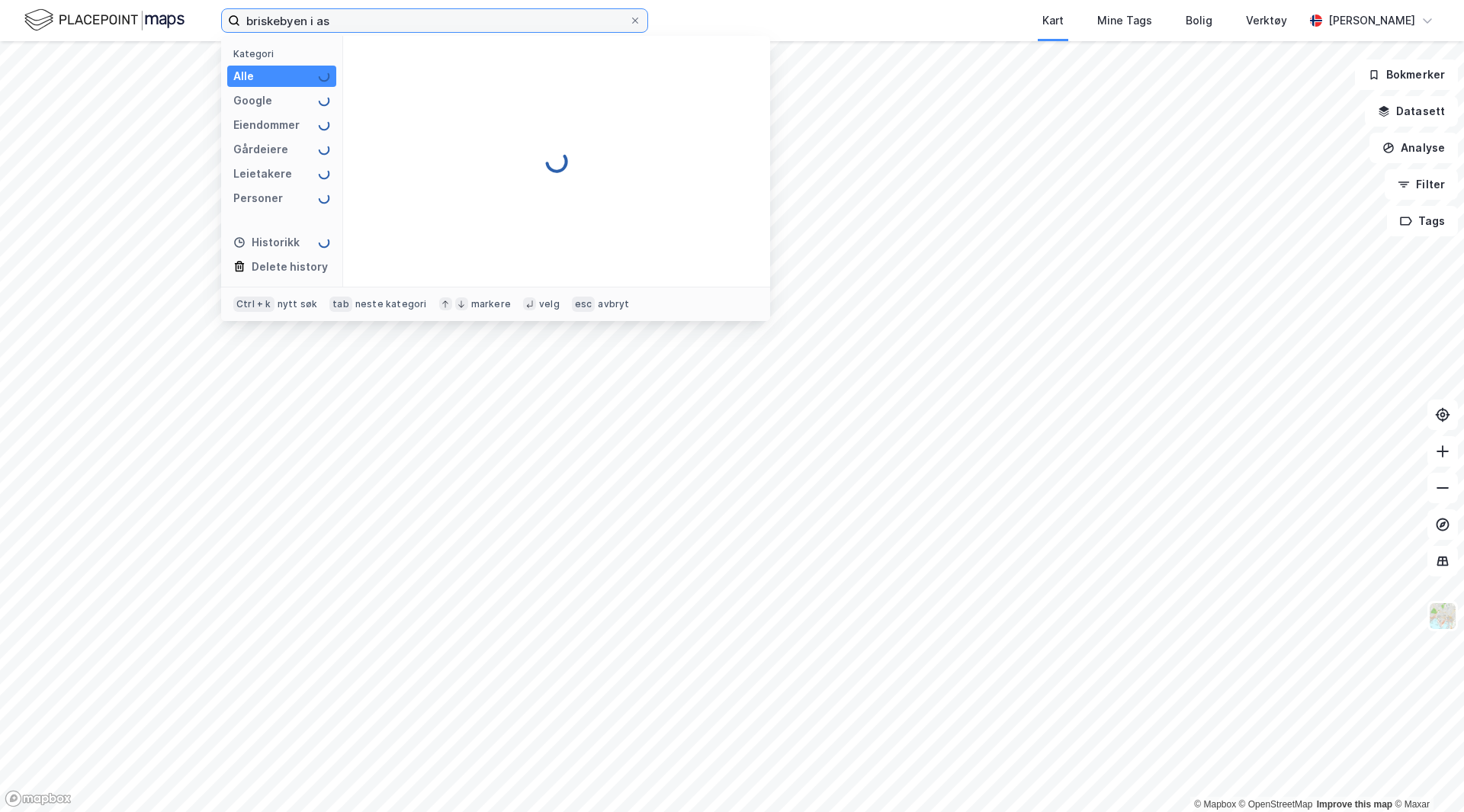
type input "briskebyen i as"
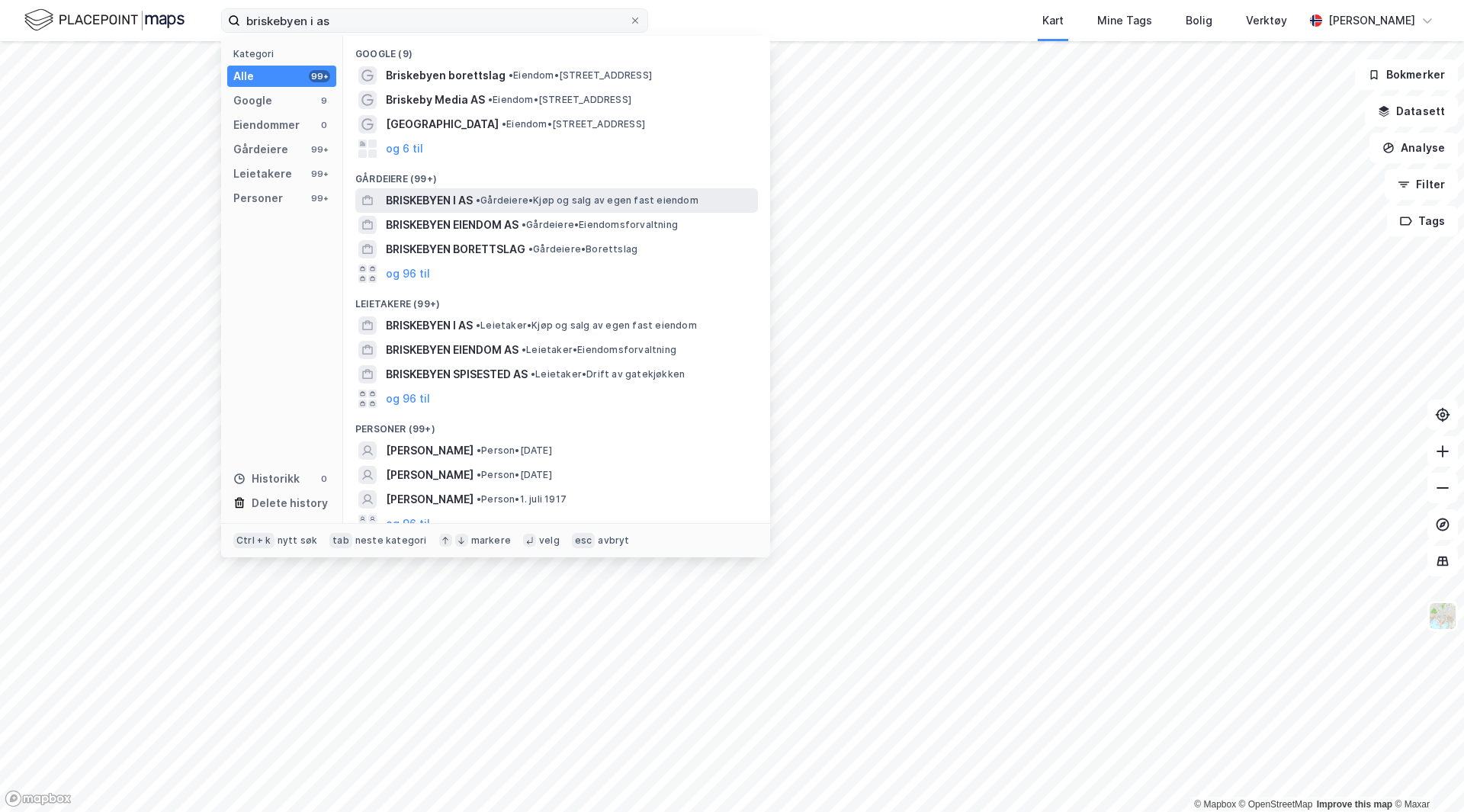
click at [593, 197] on span "• Gårdeiere • Kjøp og salg av egen fast eiendom" at bounding box center [587, 201] width 222 height 12
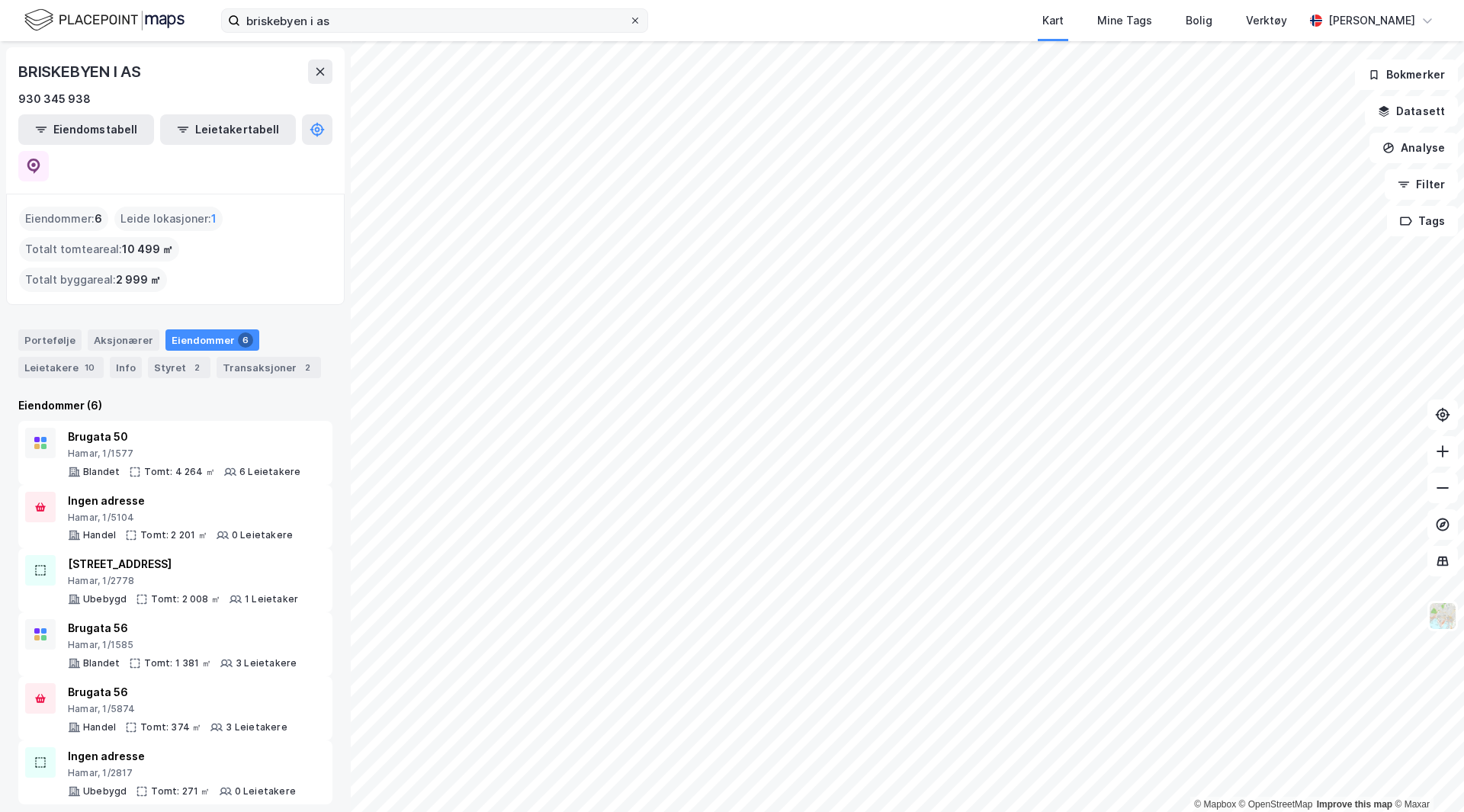
click at [638, 23] on icon at bounding box center [635, 20] width 6 height 6
click at [629, 23] on input "briskebyen i as" at bounding box center [434, 20] width 389 height 23
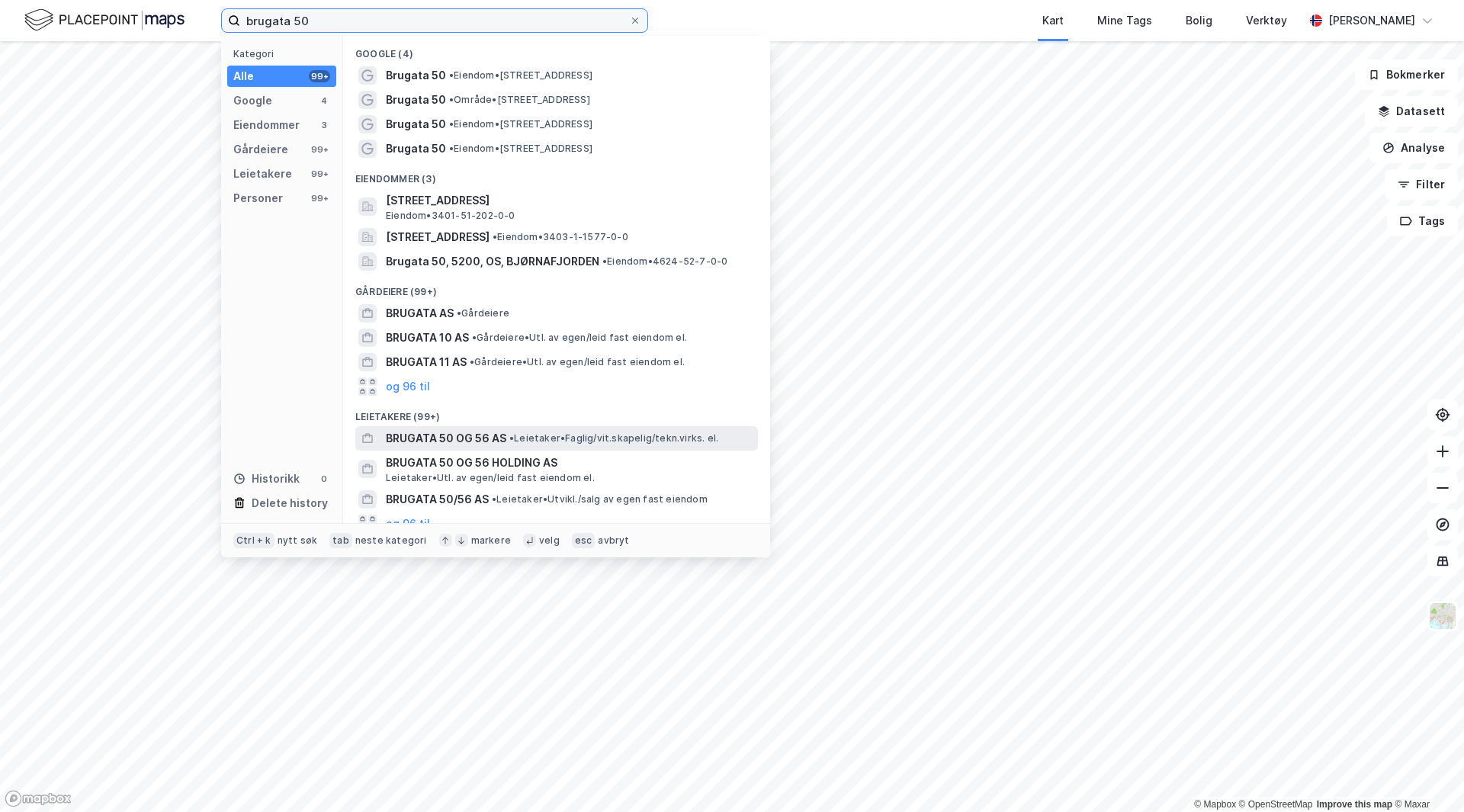
type input "brugata 50"
click at [533, 440] on span "• Leietaker • Faglig/vit.skapelig/tekn.virks. el." at bounding box center [614, 438] width 209 height 12
